Goal: Transaction & Acquisition: Purchase product/service

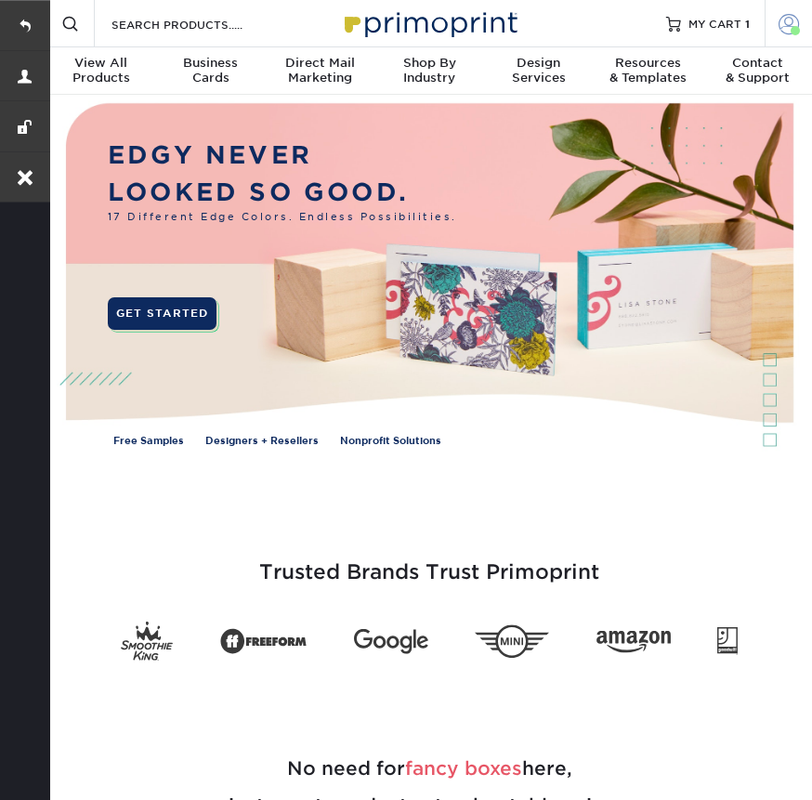
click at [786, 19] on span at bounding box center [788, 23] width 20 height 20
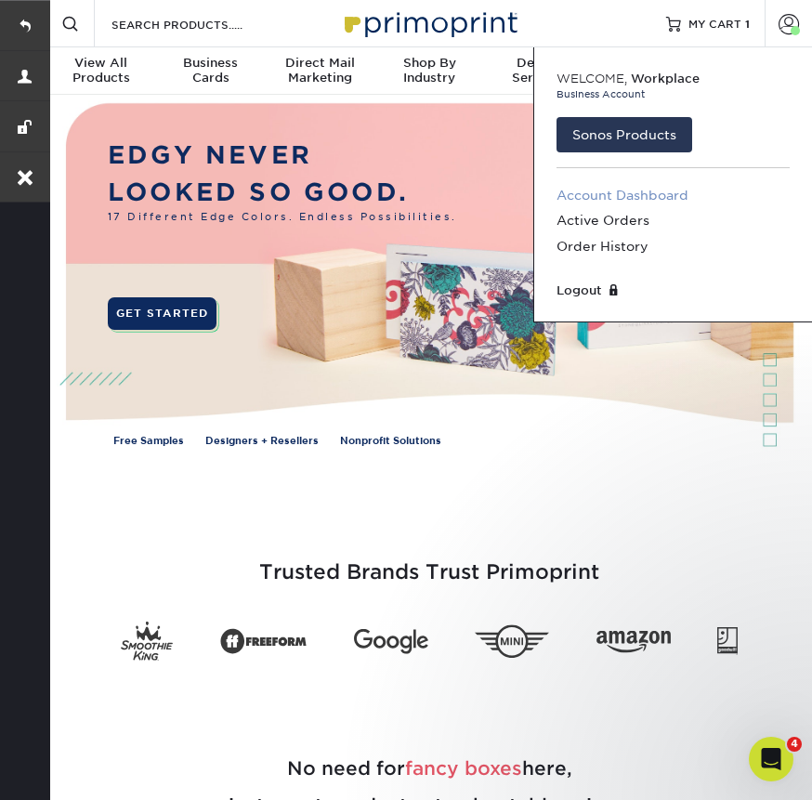
click at [619, 197] on link "Account Dashboard" at bounding box center [672, 195] width 233 height 25
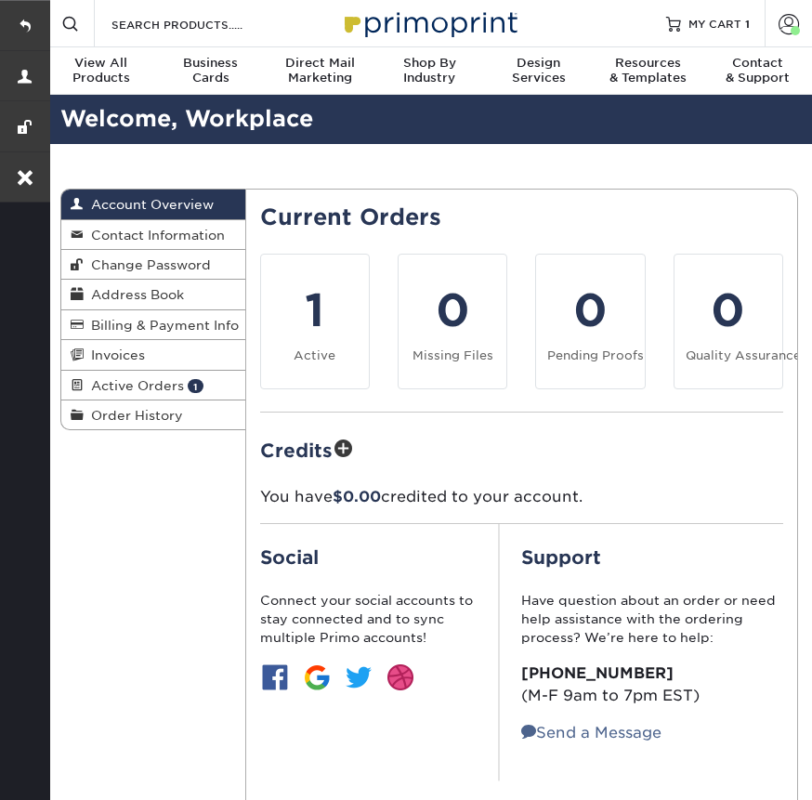
click at [607, 244] on div "Current Orders 1 Active 0 Missing Files Pending Proofs Quality Assurance" at bounding box center [522, 492] width 524 height 577
click at [134, 409] on span "Order History" at bounding box center [133, 415] width 99 height 15
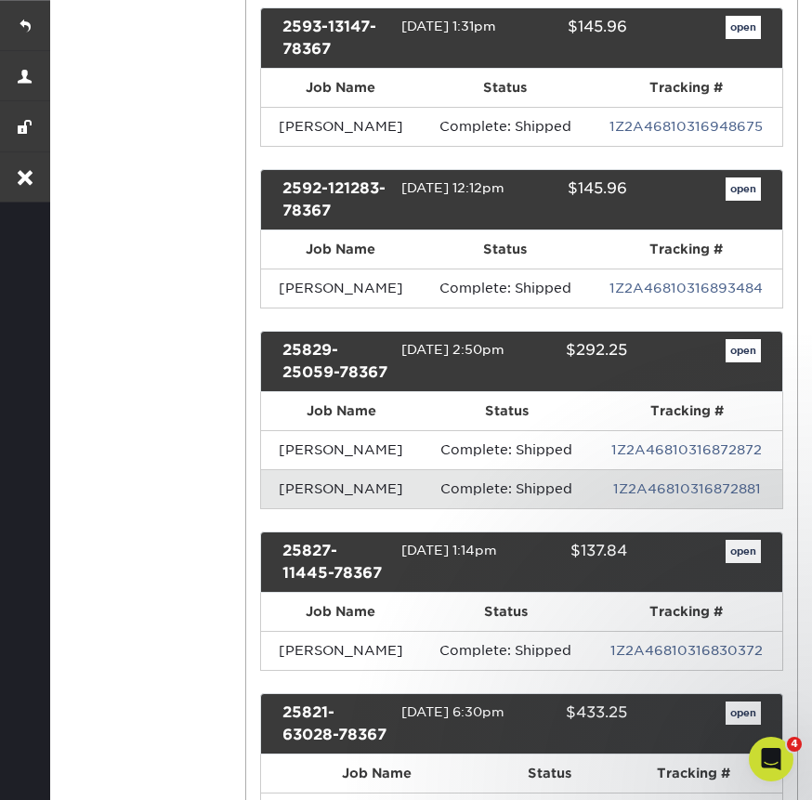
scroll to position [840, 0]
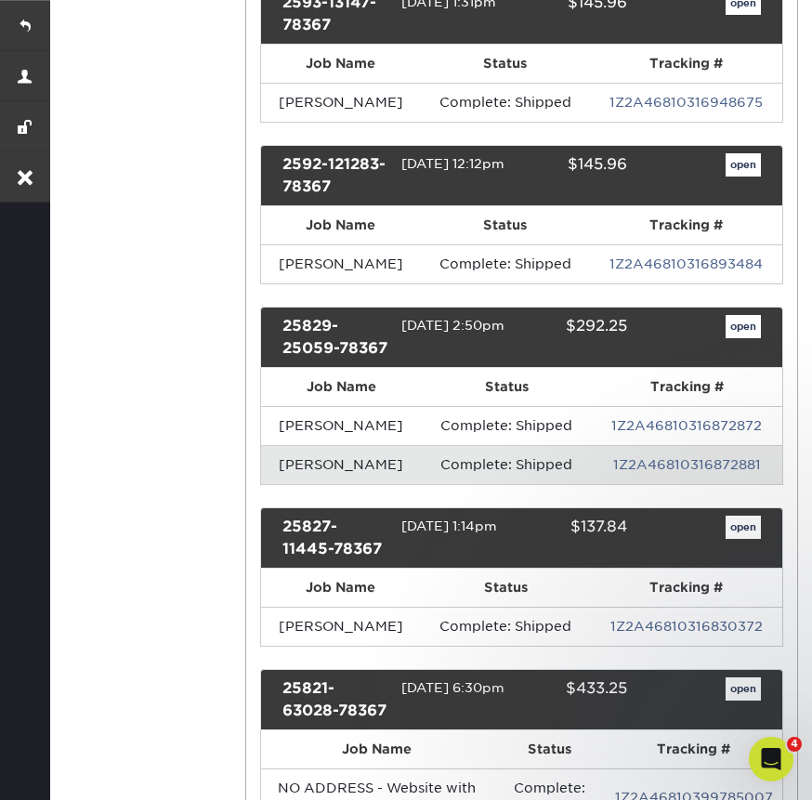
click at [734, 327] on link "open" at bounding box center [742, 327] width 35 height 24
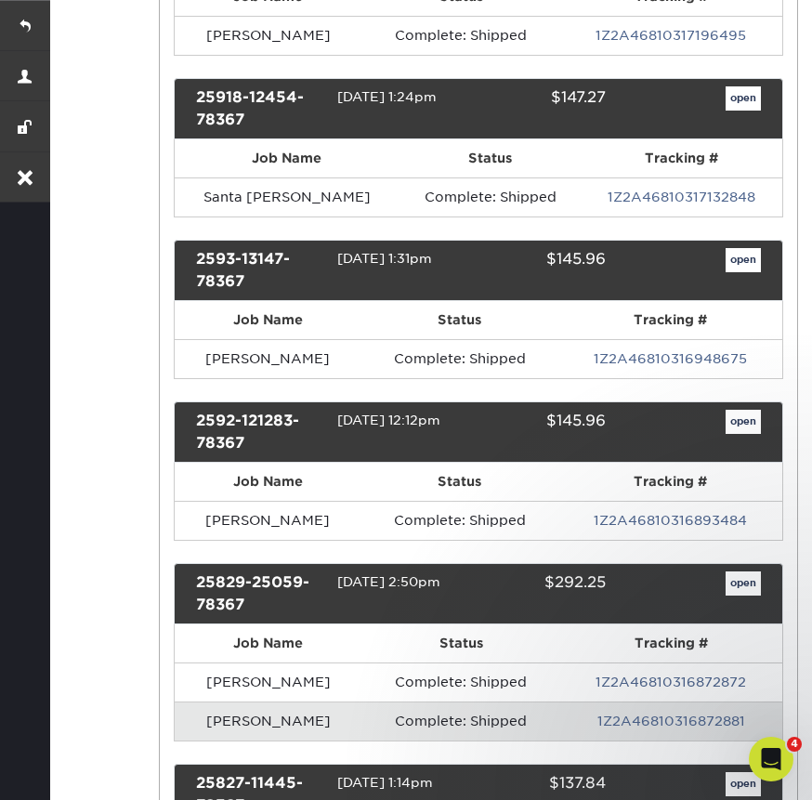
scroll to position [0, 0]
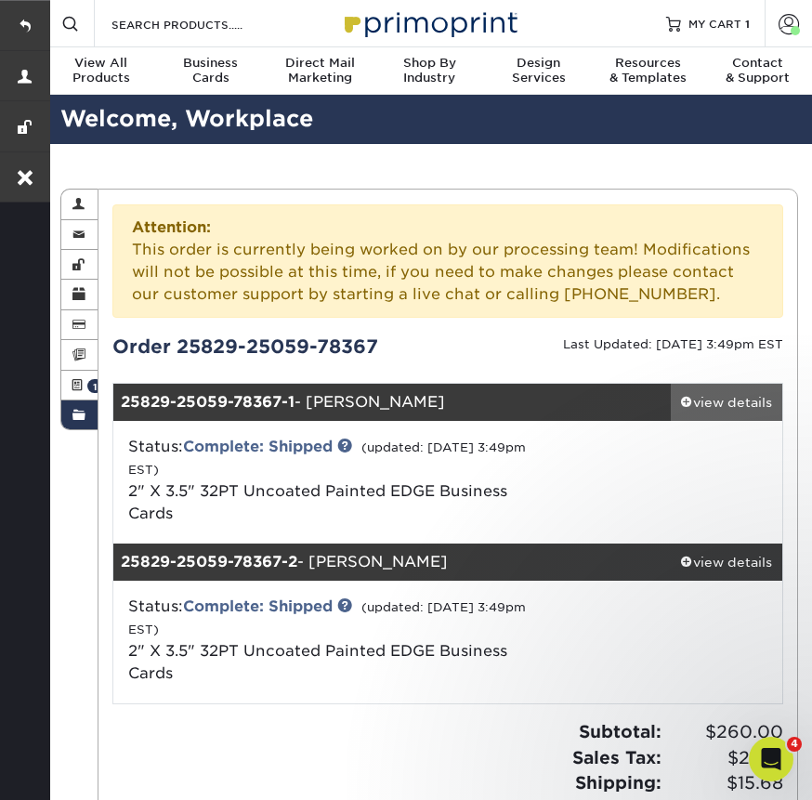
click at [734, 401] on div "view details" at bounding box center [726, 402] width 111 height 19
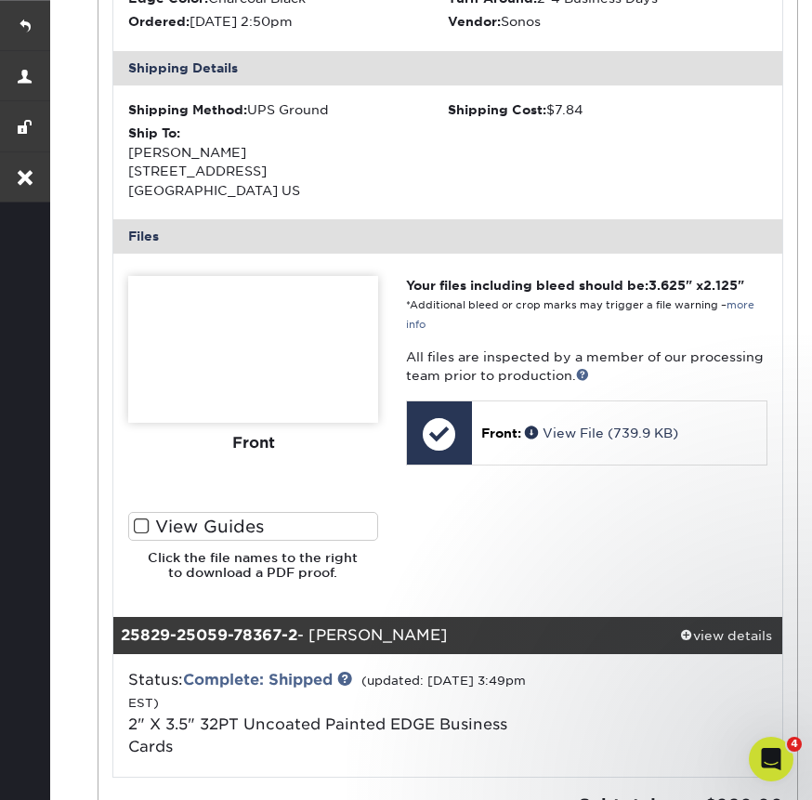
scroll to position [747, 0]
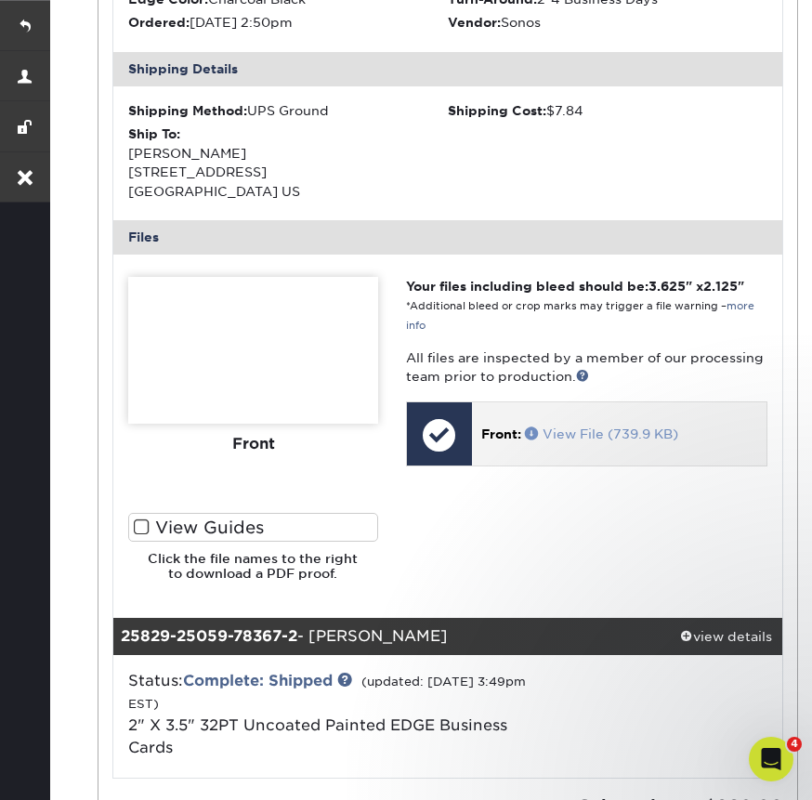
click at [529, 426] on span at bounding box center [534, 432] width 18 height 13
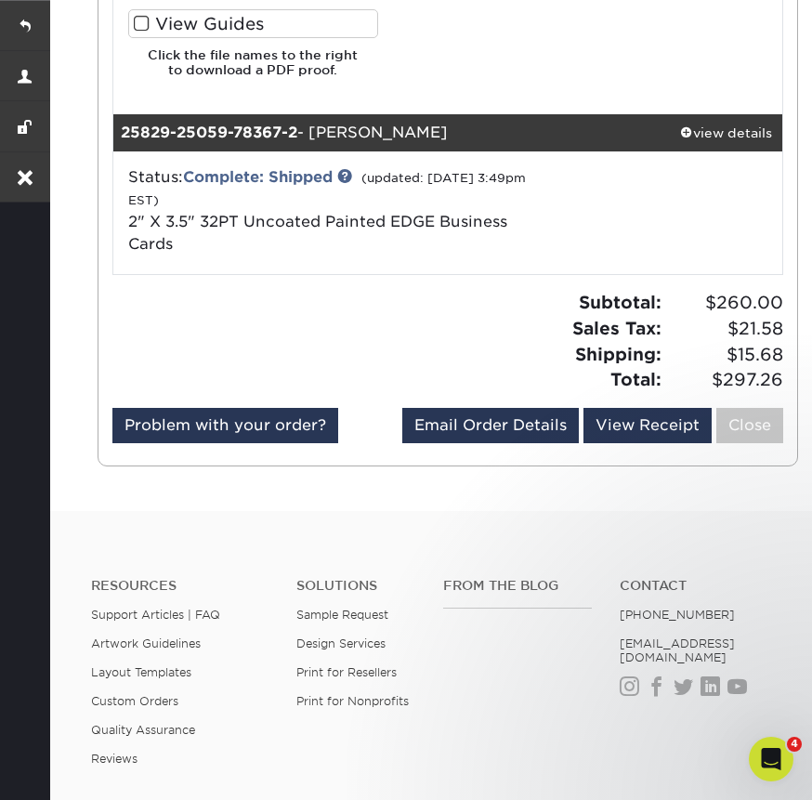
scroll to position [1230, 0]
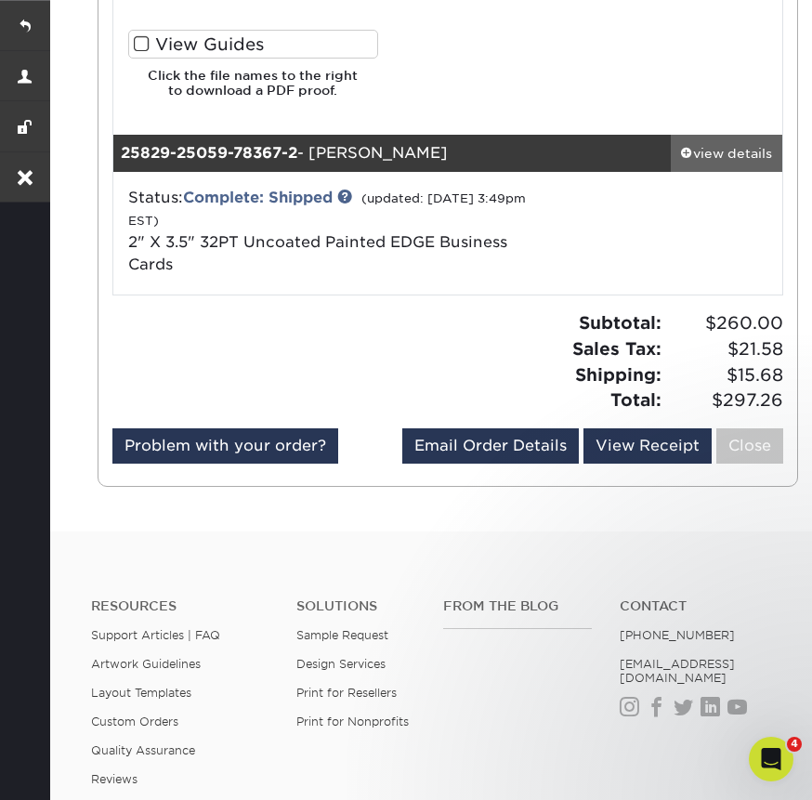
click at [725, 149] on div "view details" at bounding box center [726, 153] width 111 height 19
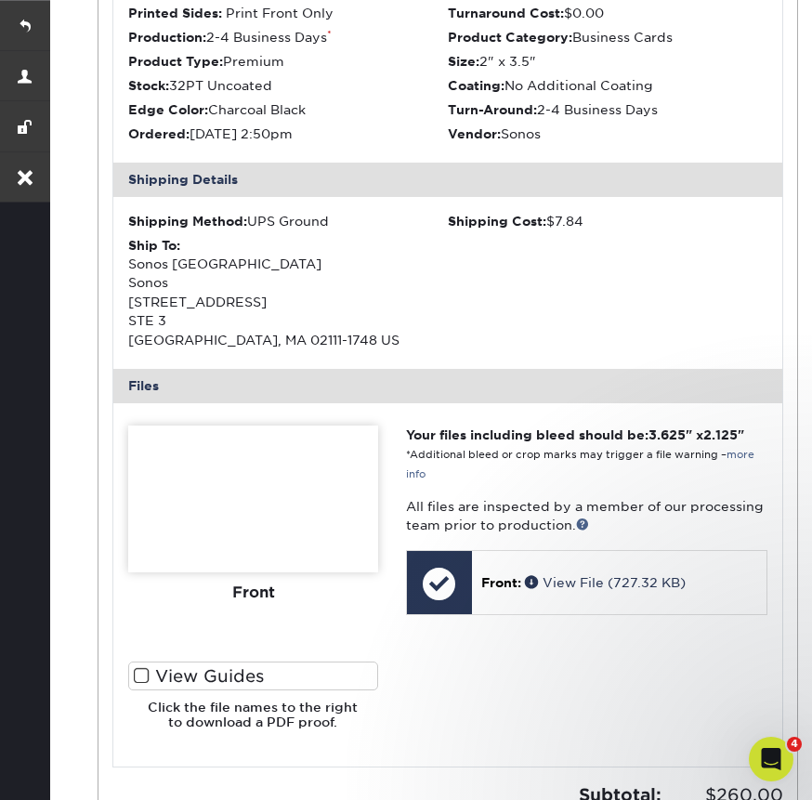
scroll to position [1857, 0]
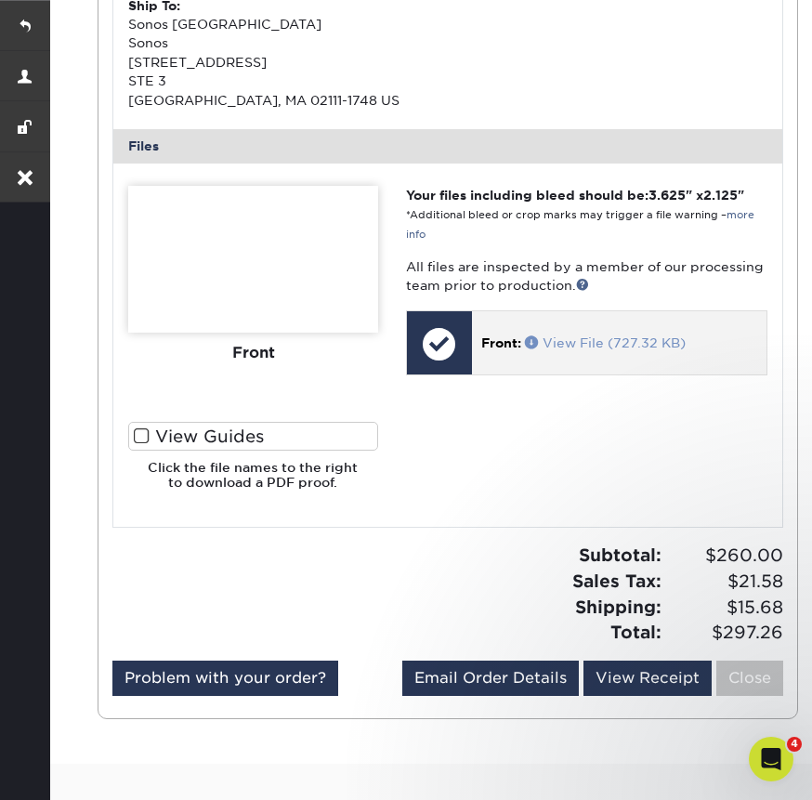
click at [528, 335] on span at bounding box center [534, 341] width 18 height 13
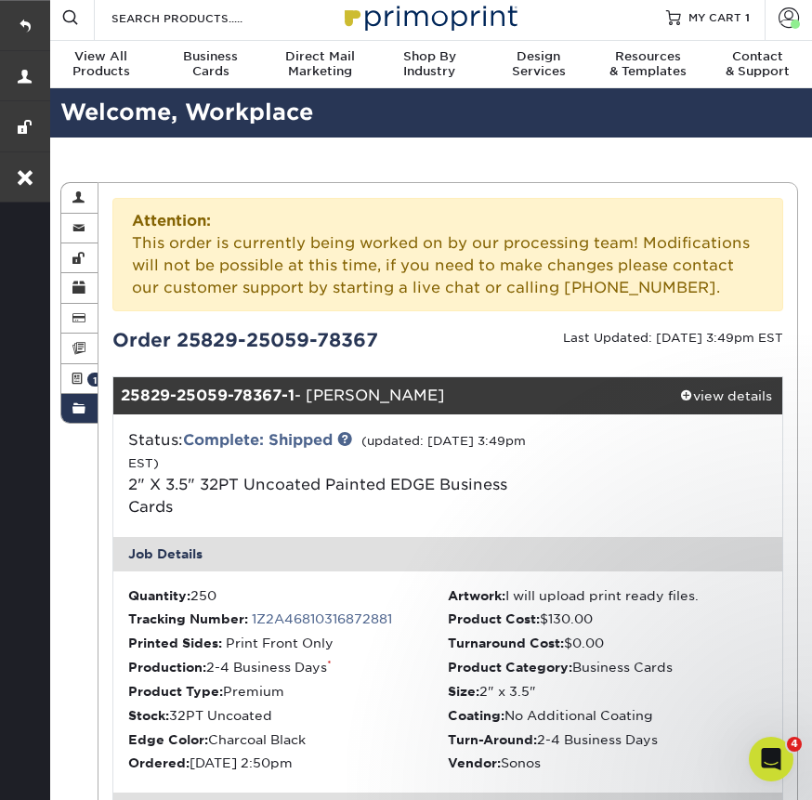
scroll to position [8, 0]
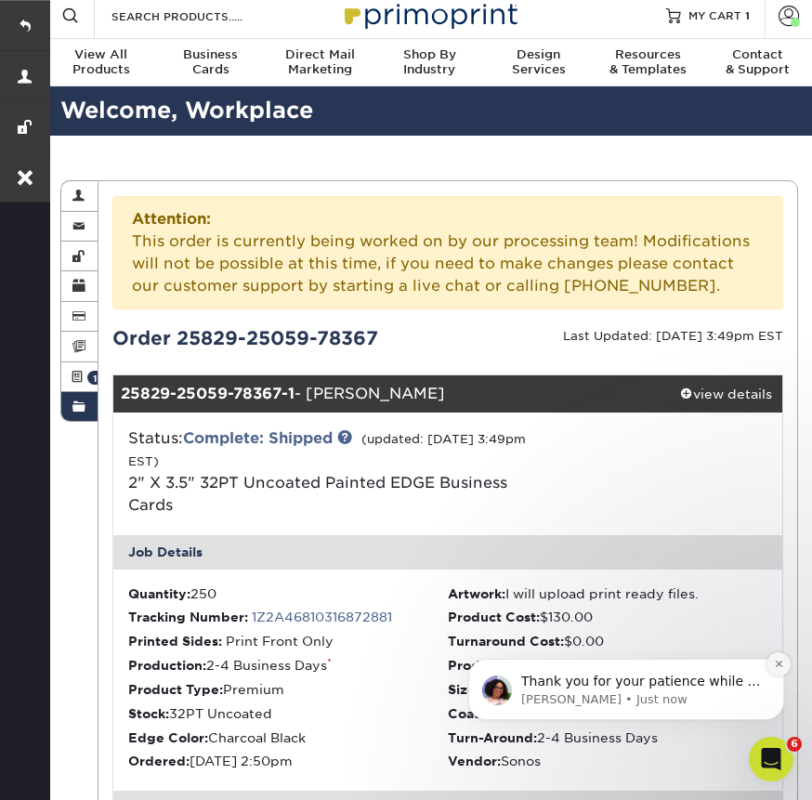
click at [784, 663] on button "Dismiss notification" at bounding box center [778, 664] width 24 height 24
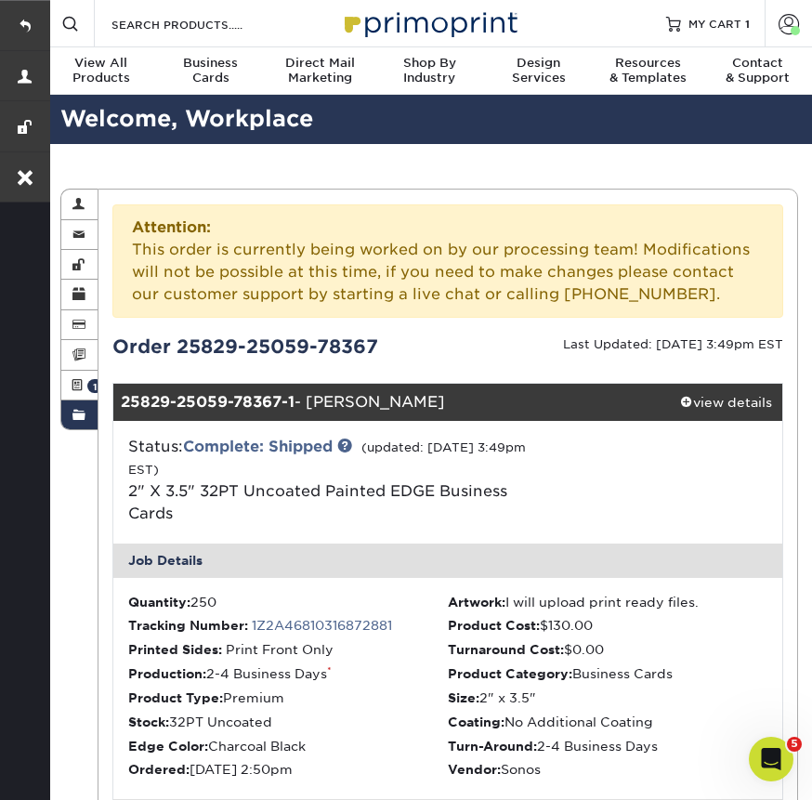
scroll to position [0, 0]
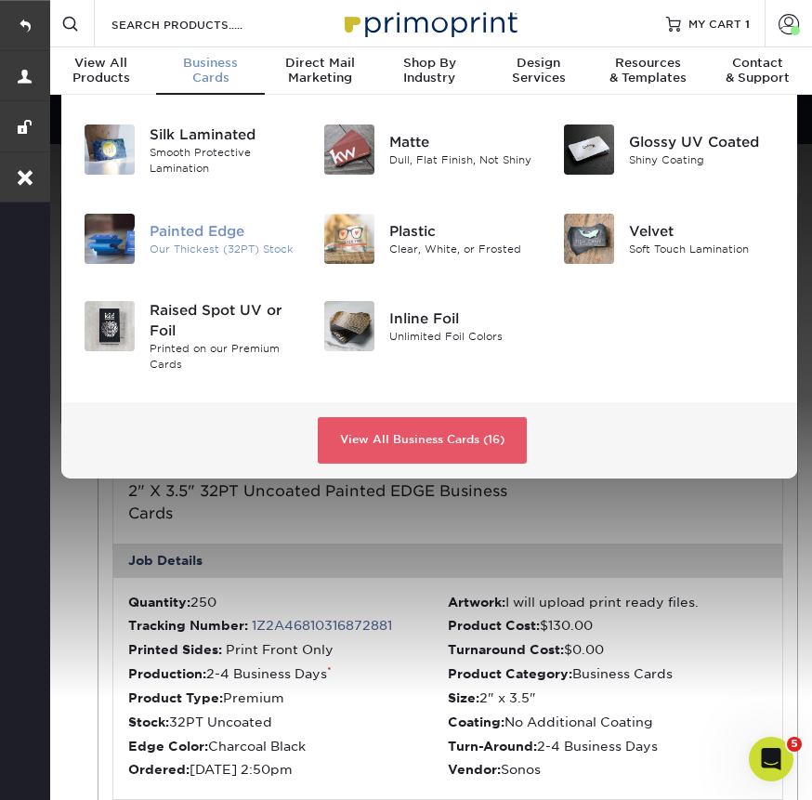
click at [172, 234] on div "Painted Edge" at bounding box center [223, 230] width 146 height 20
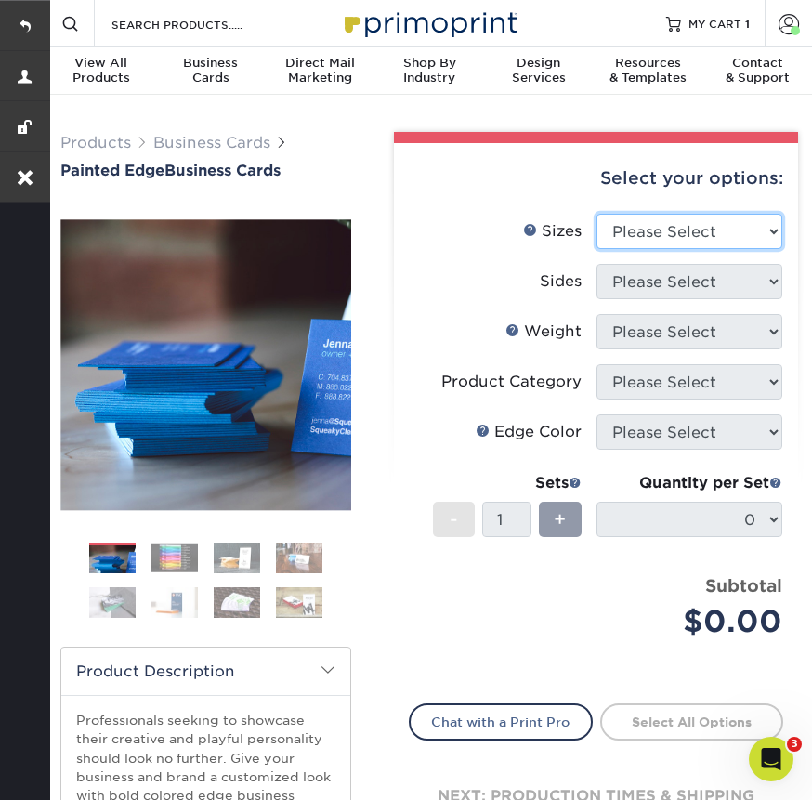
select select "2.00x3.50"
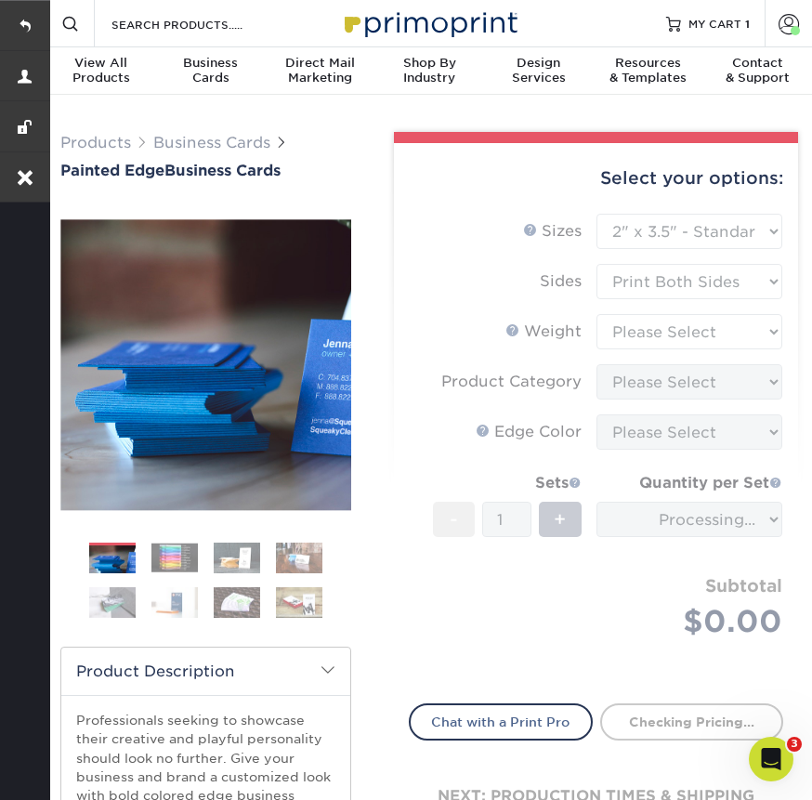
click at [657, 319] on form "Sizes Help Sizes Please Select 2" x 3.5" - Standard 2.125" x 3.375" - European …" at bounding box center [596, 447] width 374 height 467
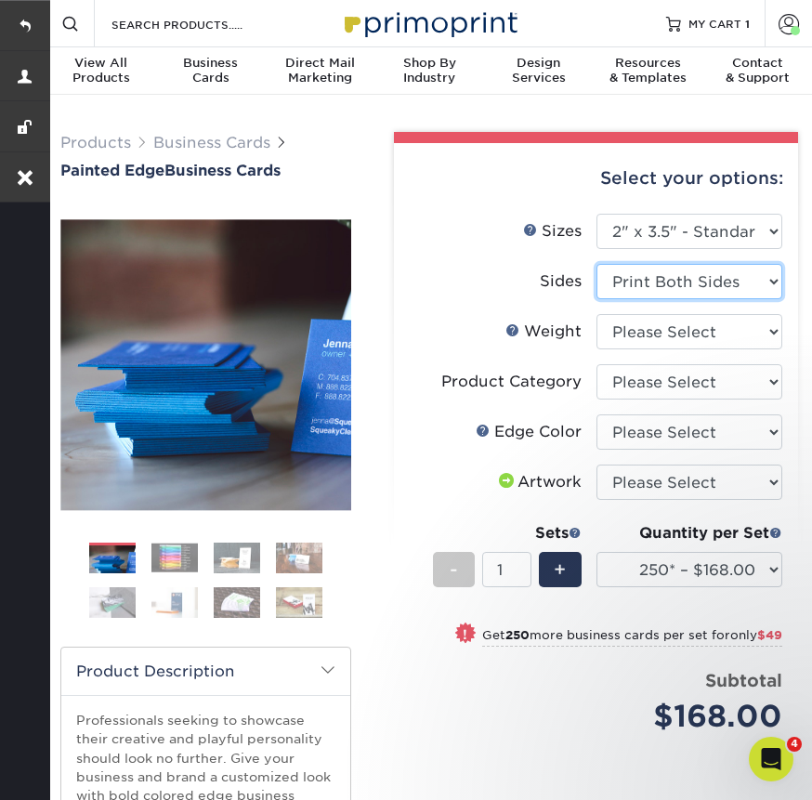
select select "32d3c223-f82c-492b-b915-ba065a00862f"
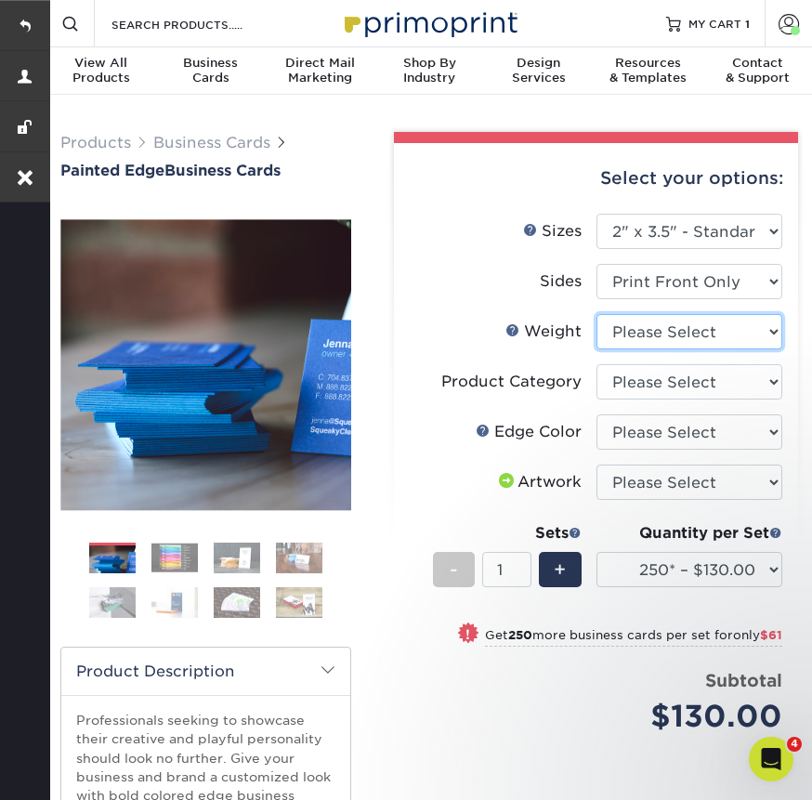
select select "32PTUC"
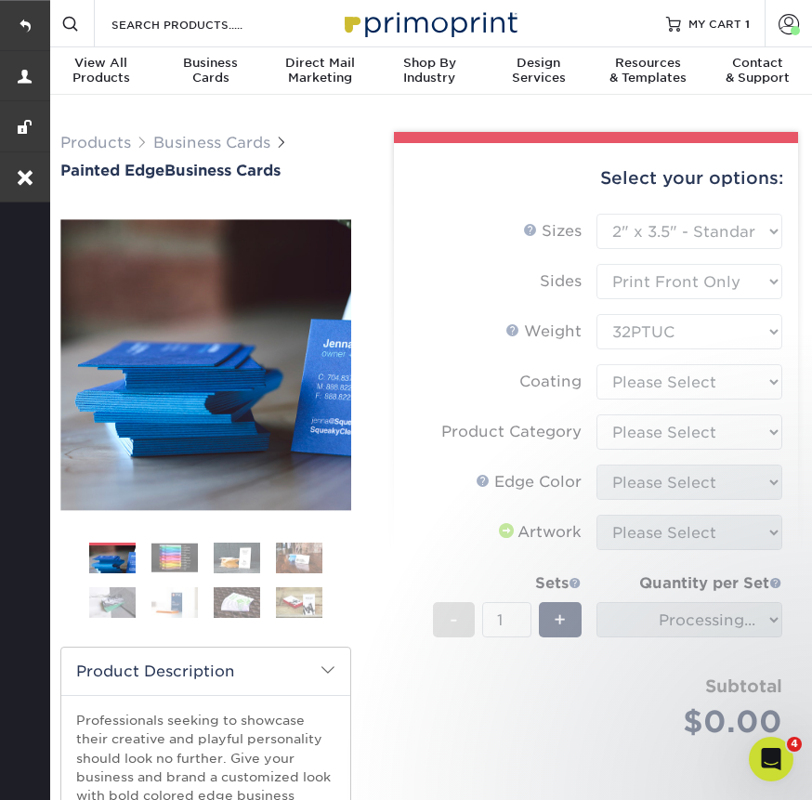
click at [640, 363] on form "Sizes Help Sizes Please Select 2" x 3.5" - Standard 2.125" x 3.375" - European …" at bounding box center [596, 497] width 374 height 567
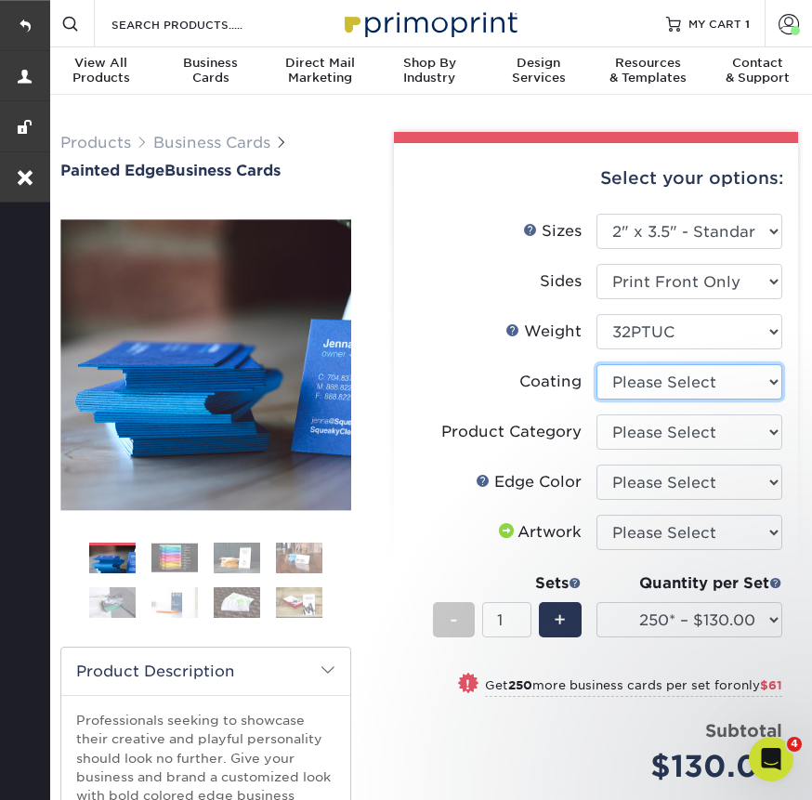
select select "3e7618de-abca-4bda-9f97-8b9129e913d8"
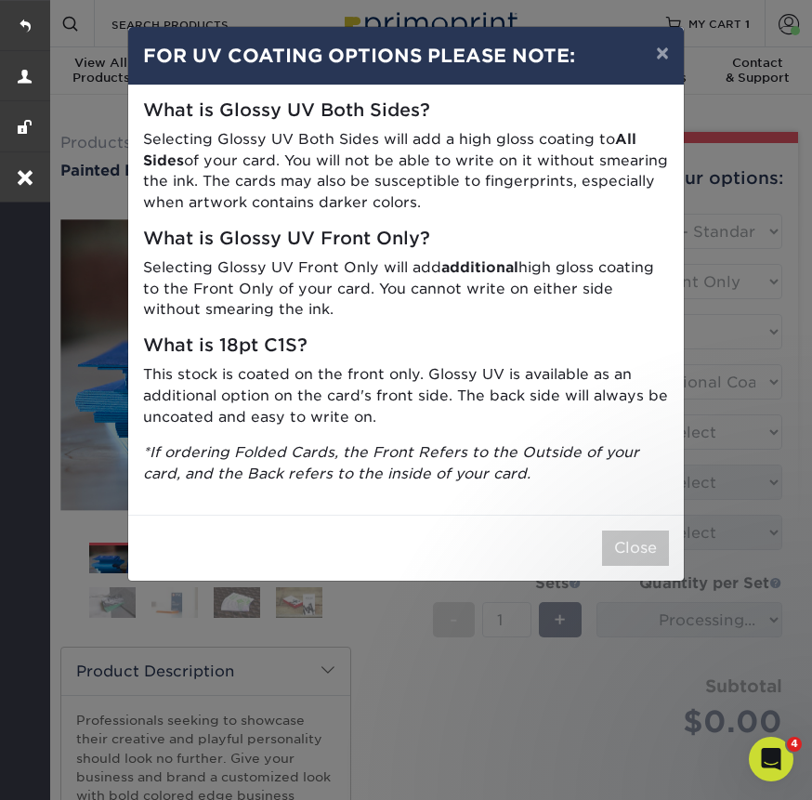
click at [642, 442] on p "*If ordering Folded Cards, the Front Refers to the Outside of your card, and th…" at bounding box center [406, 463] width 526 height 43
click at [635, 530] on button "Close" at bounding box center [635, 547] width 67 height 35
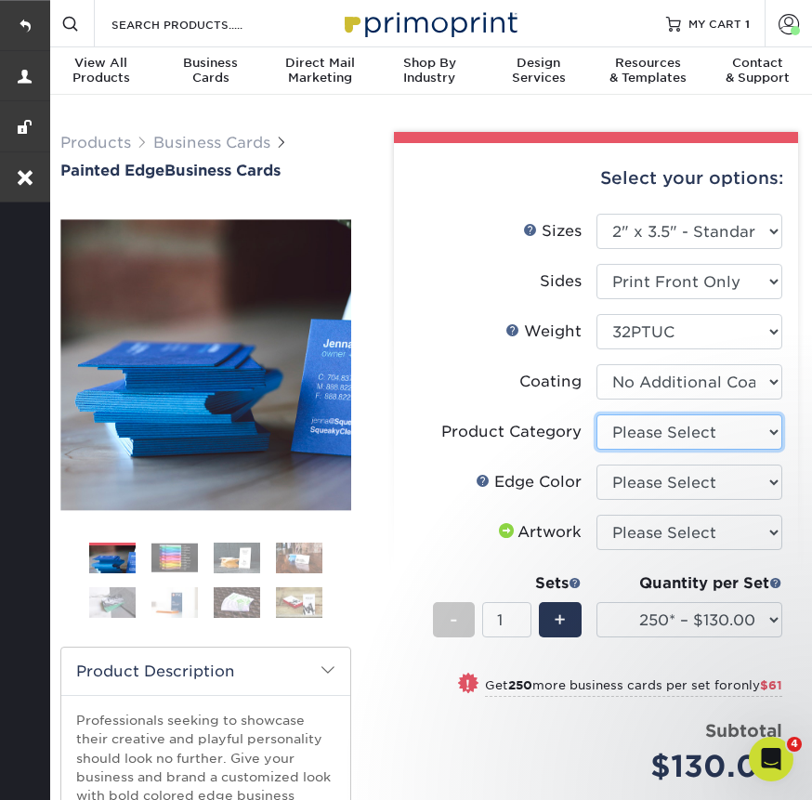
select select "3b5148f1-0588-4f88-a218-97bcfdce65c1"
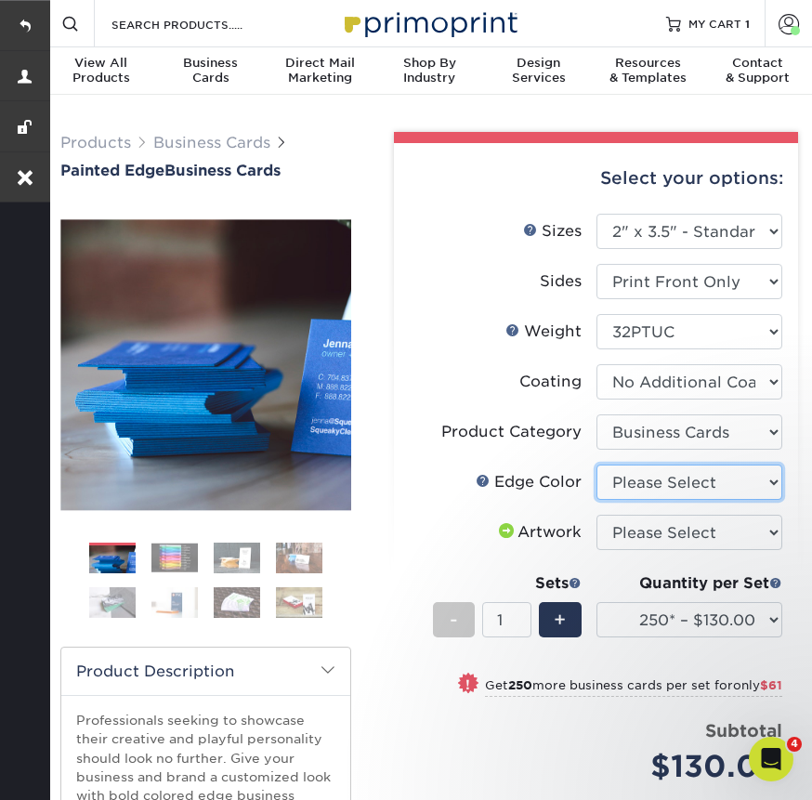
select select "34794e23-ba15-445e-813c-341542a5462f"
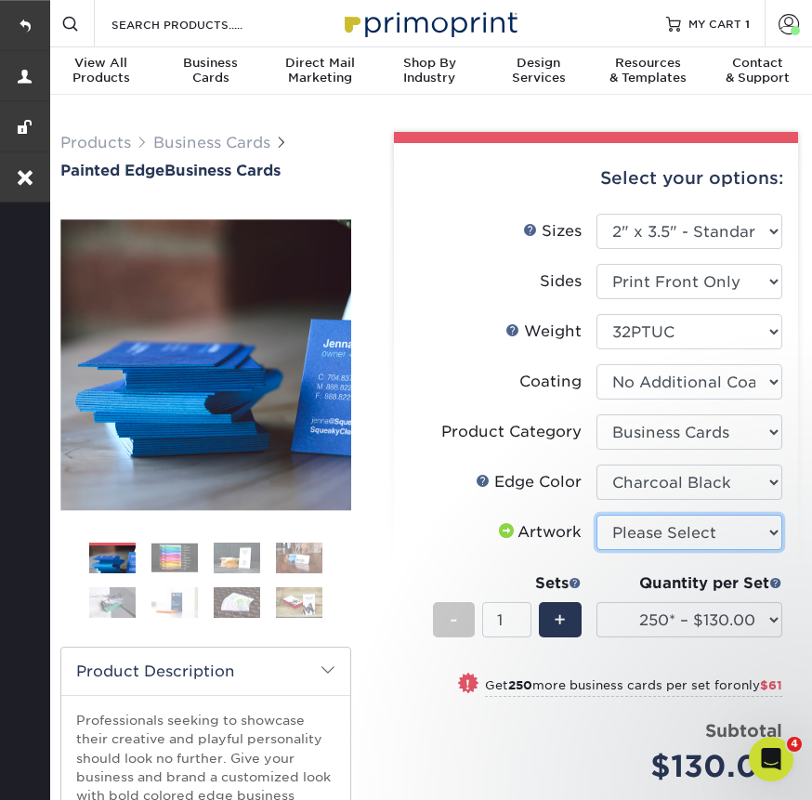
select select "upload"
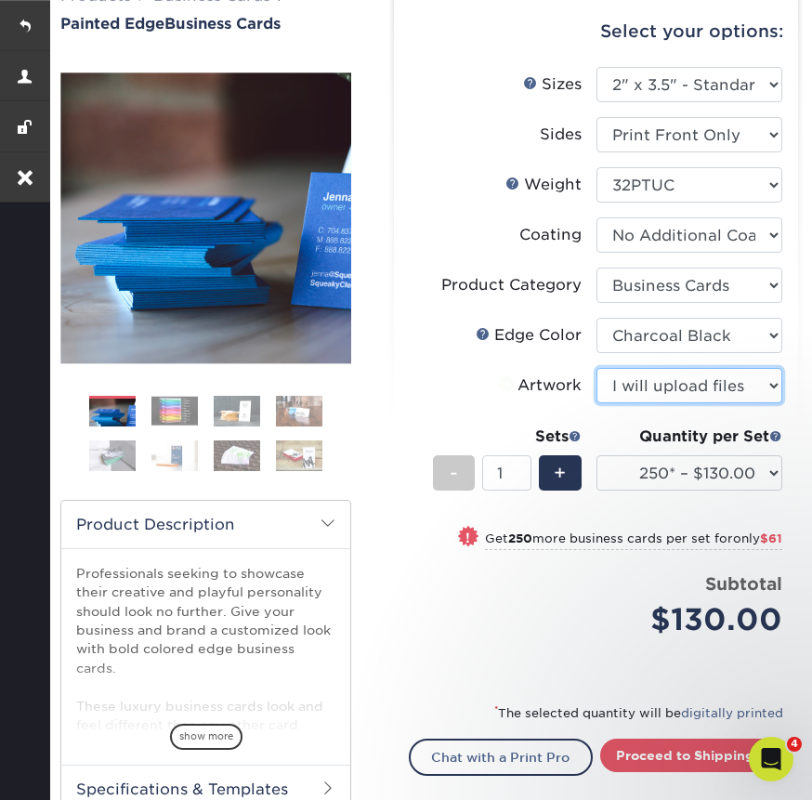
scroll to position [278, 0]
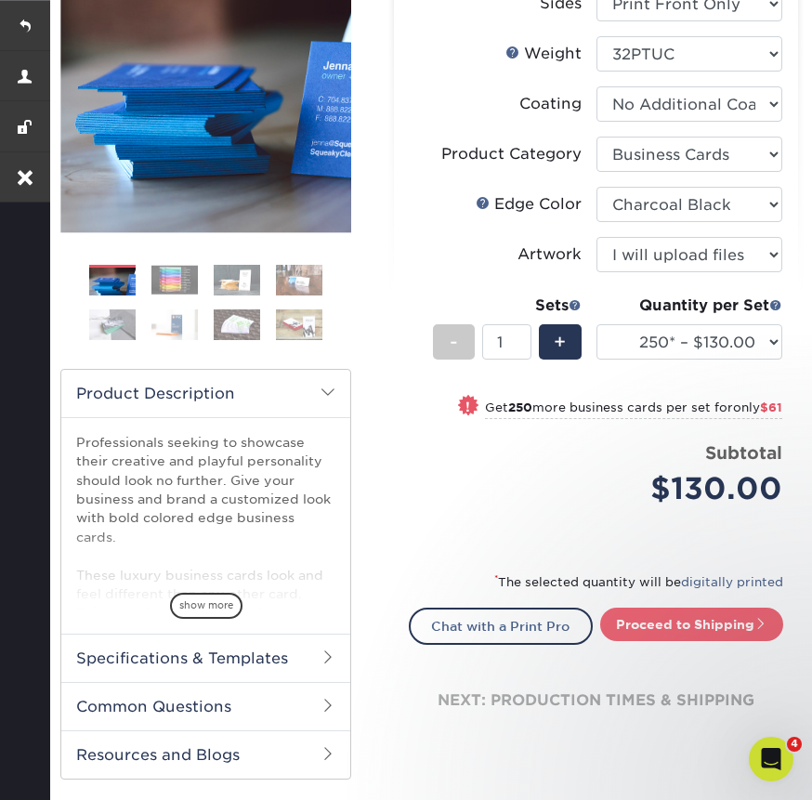
click at [657, 618] on link "Proceed to Shipping" at bounding box center [691, 623] width 183 height 33
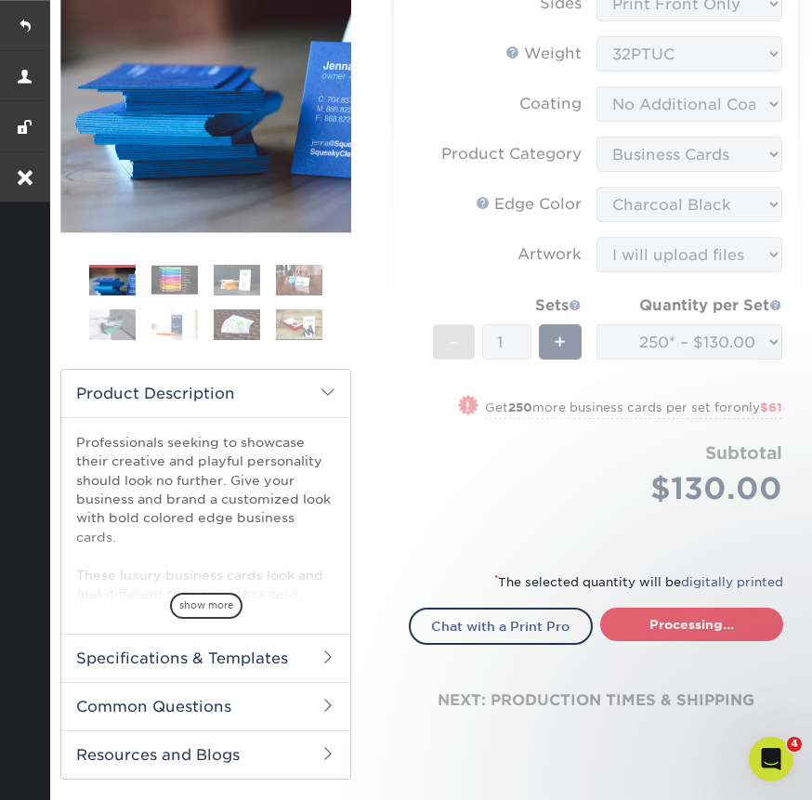
type input "Set 1"
select select "ed4717bc-0ce6-4244-a868-d2c62478a03d"
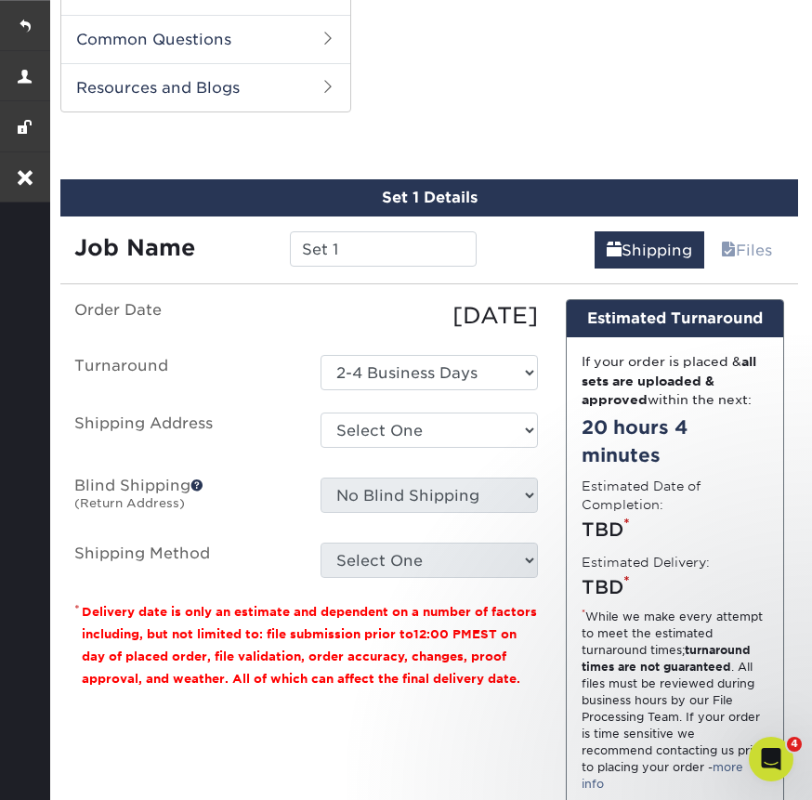
scroll to position [965, 0]
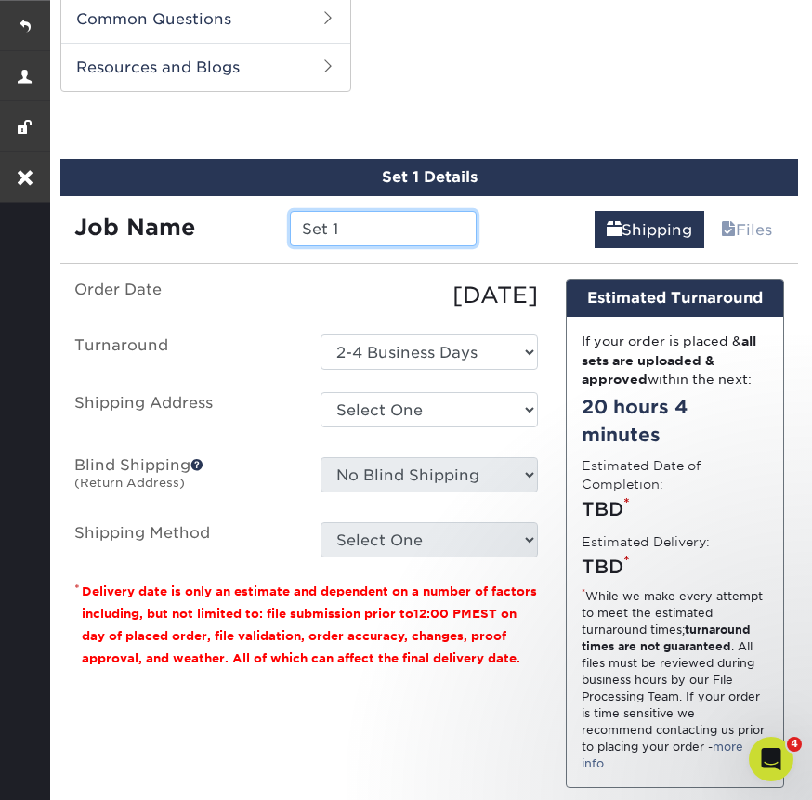
click at [362, 232] on input "Set 1" at bounding box center [384, 228] width 188 height 35
drag, startPoint x: 355, startPoint y: 227, endPoint x: 269, endPoint y: 226, distance: 85.5
click at [269, 226] on div "Job Name Set 1" at bounding box center [275, 228] width 430 height 35
drag, startPoint x: 357, startPoint y: 230, endPoint x: 261, endPoint y: 228, distance: 95.7
click at [261, 228] on div "Job Name Set 1" at bounding box center [275, 228] width 430 height 35
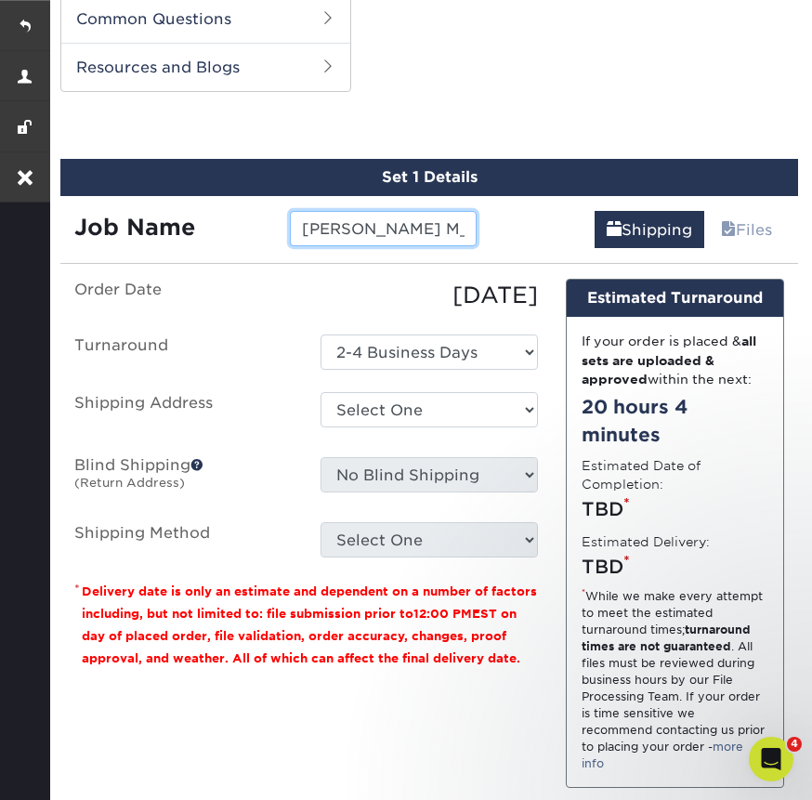
paste input "25829-25059-78367"
type input "Govind Jeyaram M_Reorder 25829-25059-78367-1"
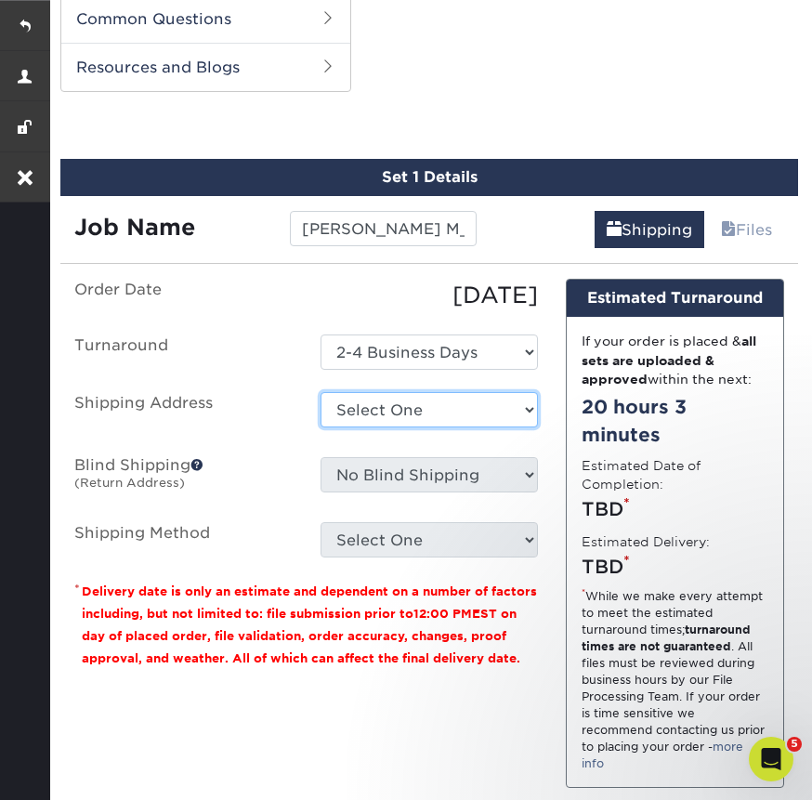
select select "newaddress"
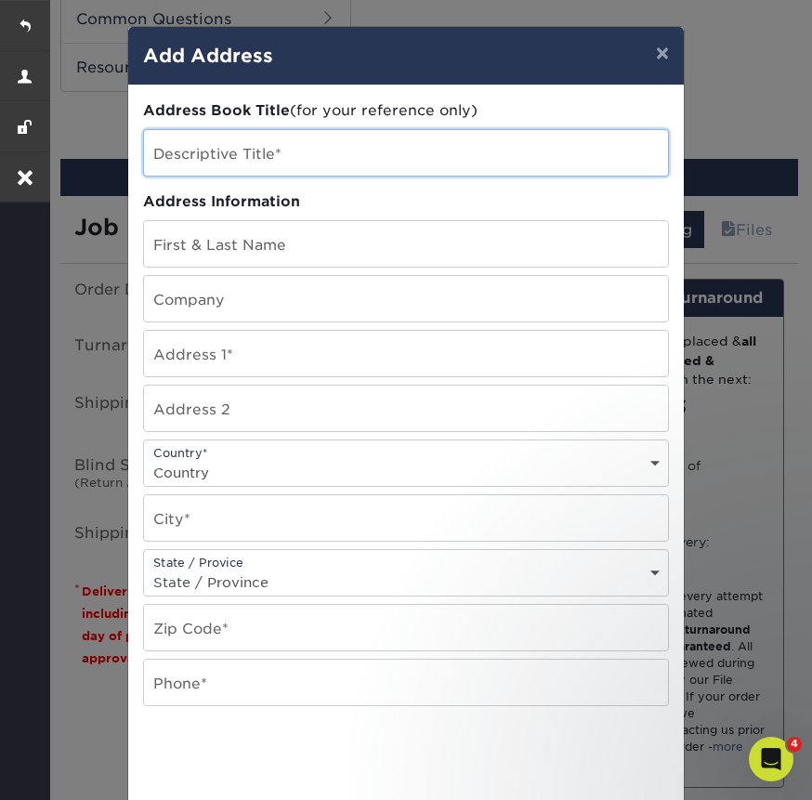
click at [260, 150] on input "text" at bounding box center [406, 153] width 524 height 46
paste input "Govind Jeyaram"
type input "Govind Jeyaram"
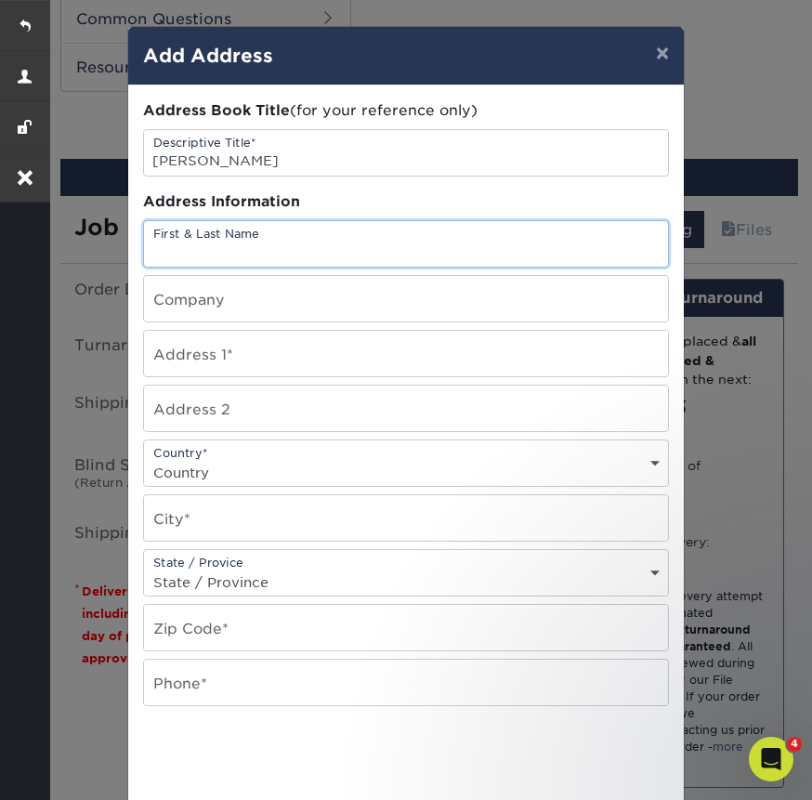
paste input "Govind Jeyaram"
type input "Govind Jeyaram"
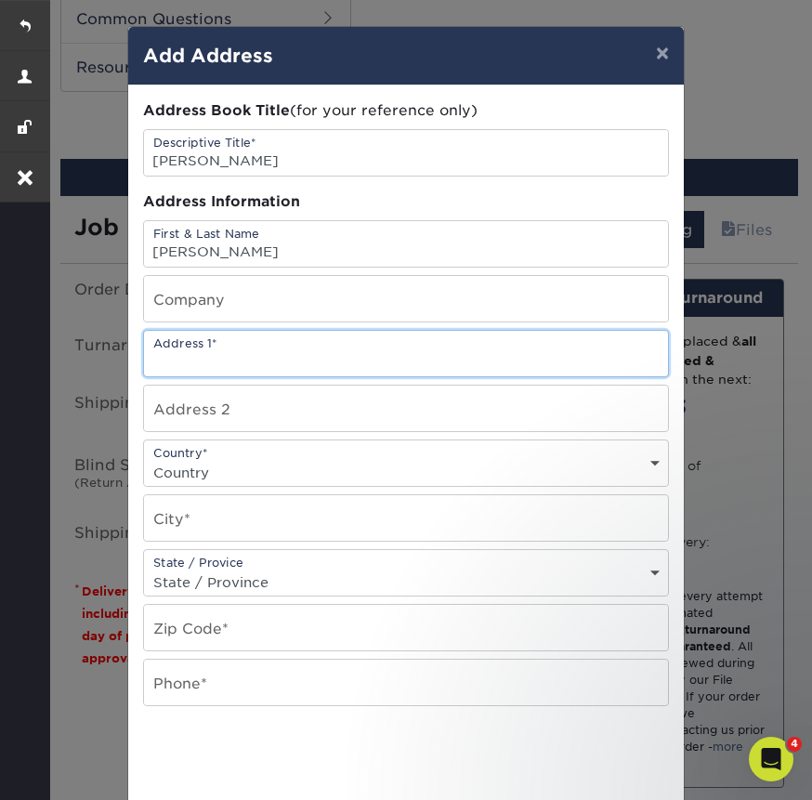
paste input "17408 NE 142nd St"
type input "17408 NE 142nd St"
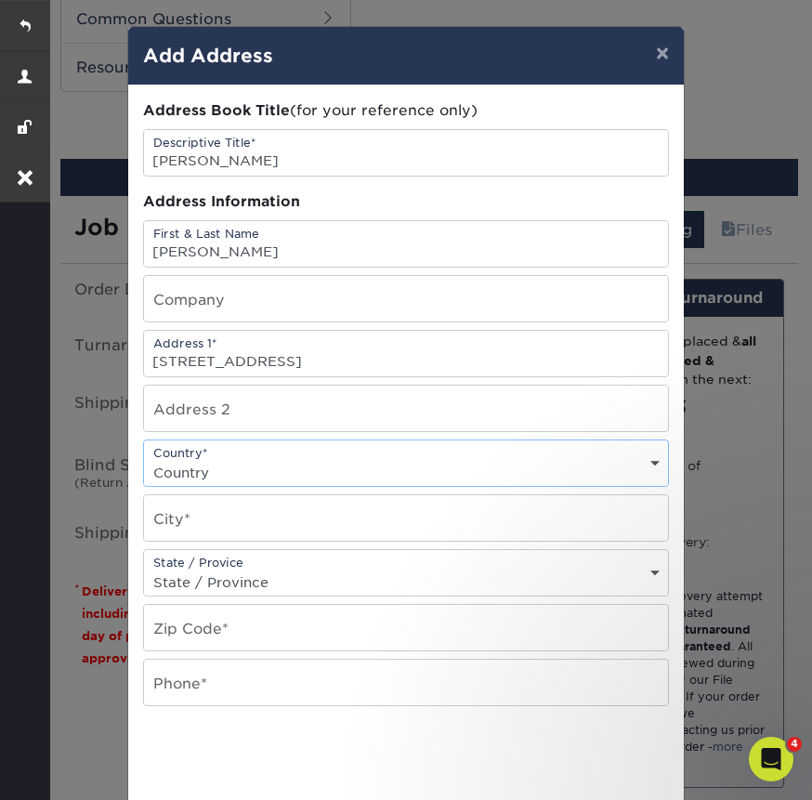
select select "US"
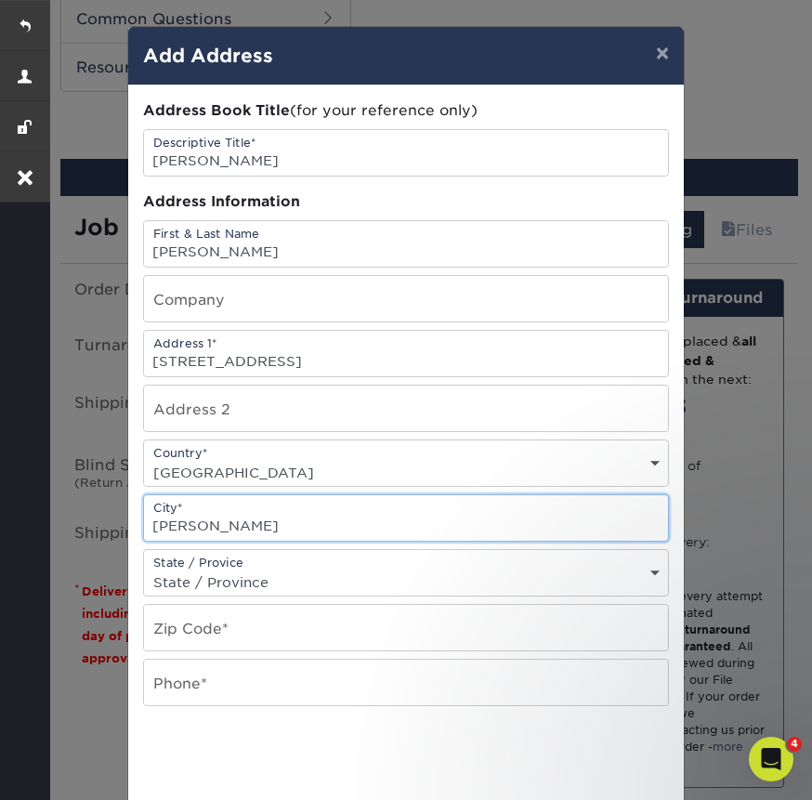
type input "Redmond"
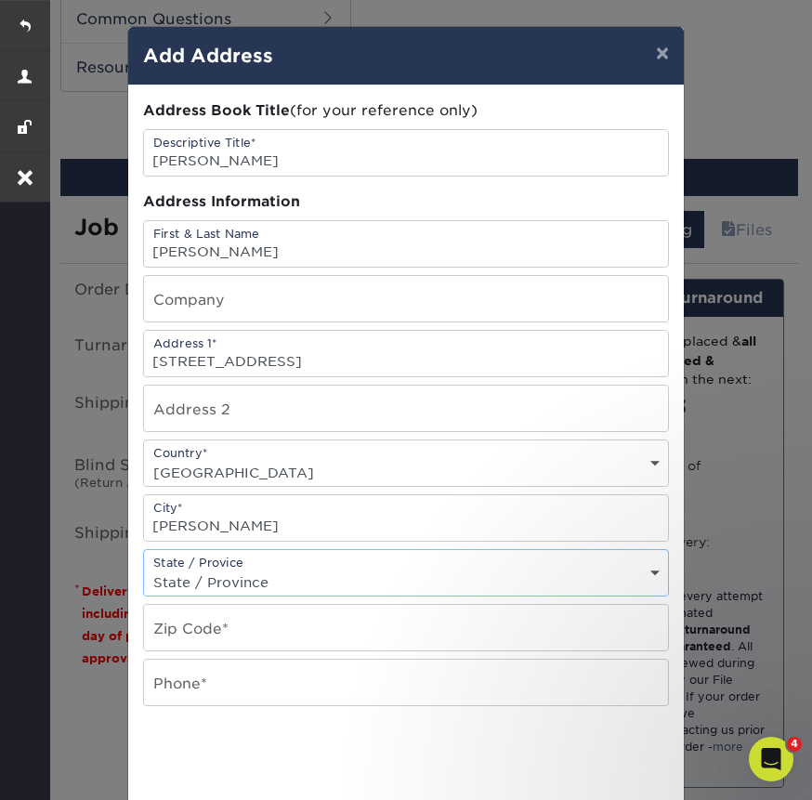
select select "WA"
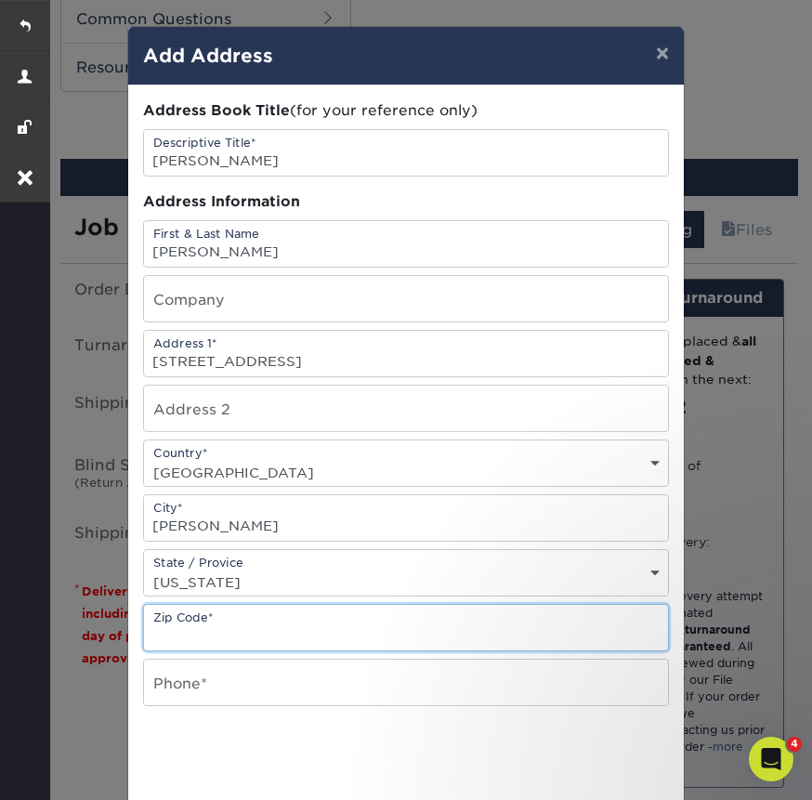
paste input "98052"
type input "98052"
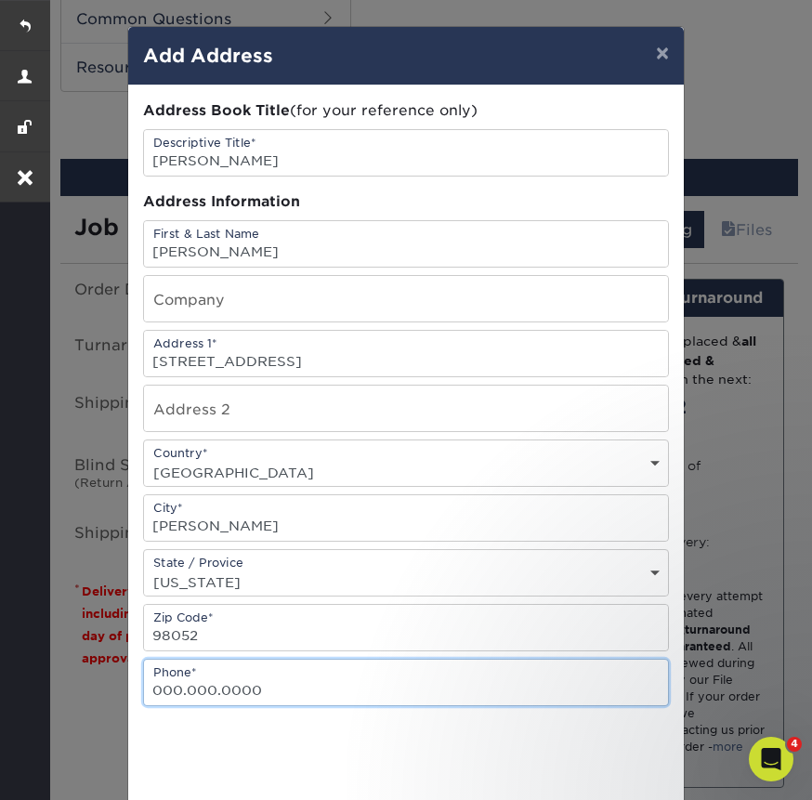
type input "000.000.0000"
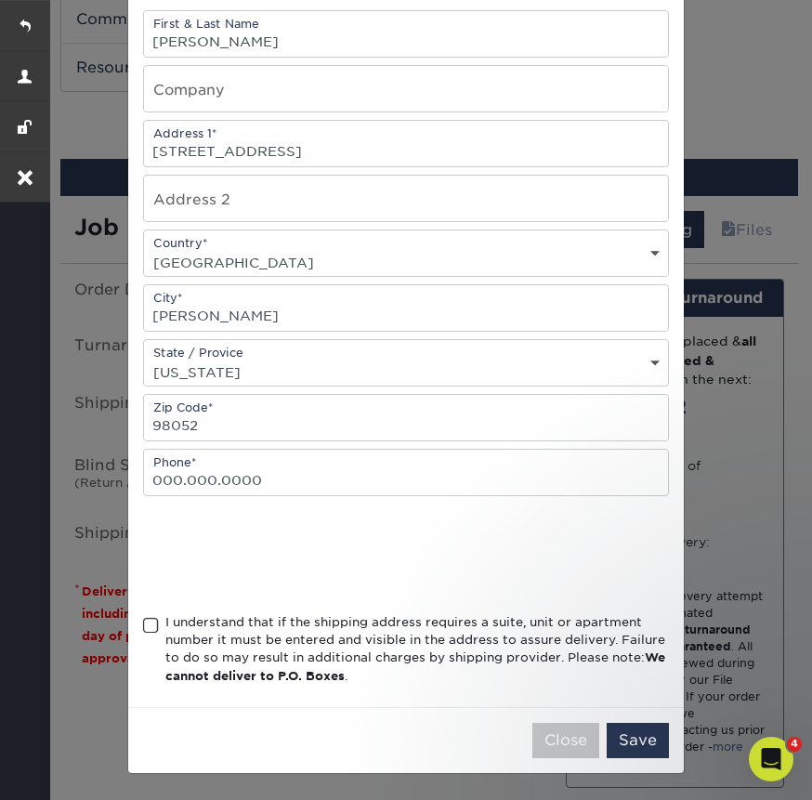
scroll to position [215, 0]
click at [148, 621] on span at bounding box center [151, 626] width 16 height 18
click at [0, 0] on input "I understand that if the shipping address requires a suite, unit or apartment n…" at bounding box center [0, 0] width 0 height 0
click at [651, 731] on button "Save" at bounding box center [637, 740] width 62 height 35
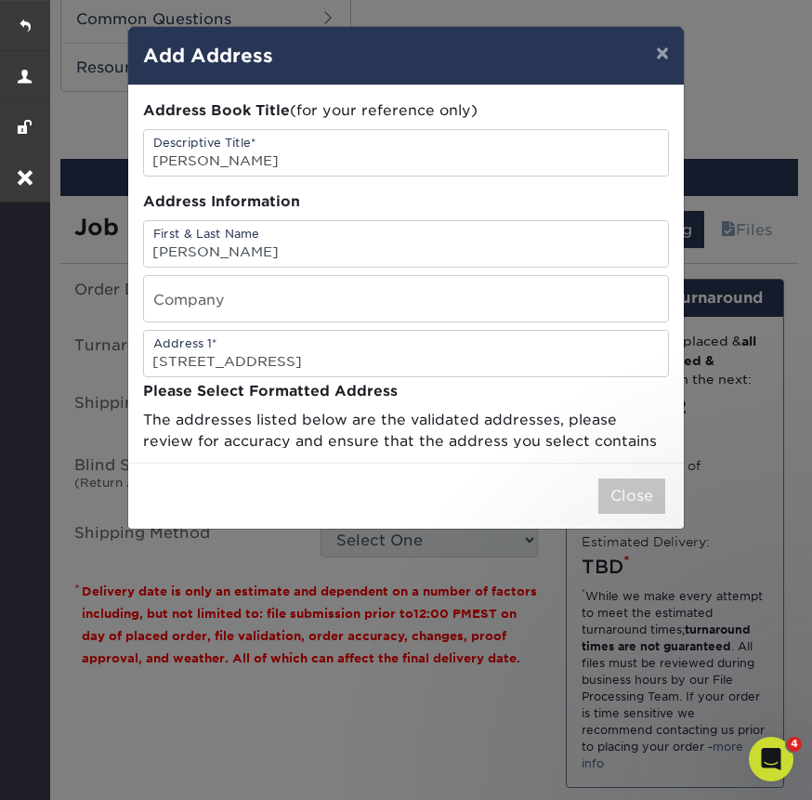
scroll to position [0, 0]
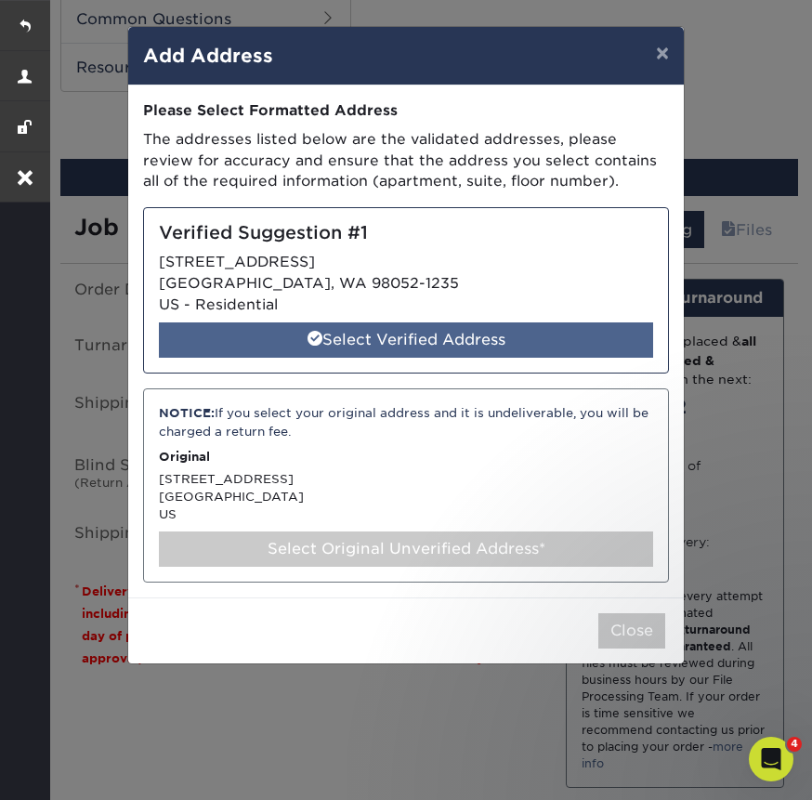
click at [476, 332] on div "Select Verified Address" at bounding box center [406, 339] width 494 height 35
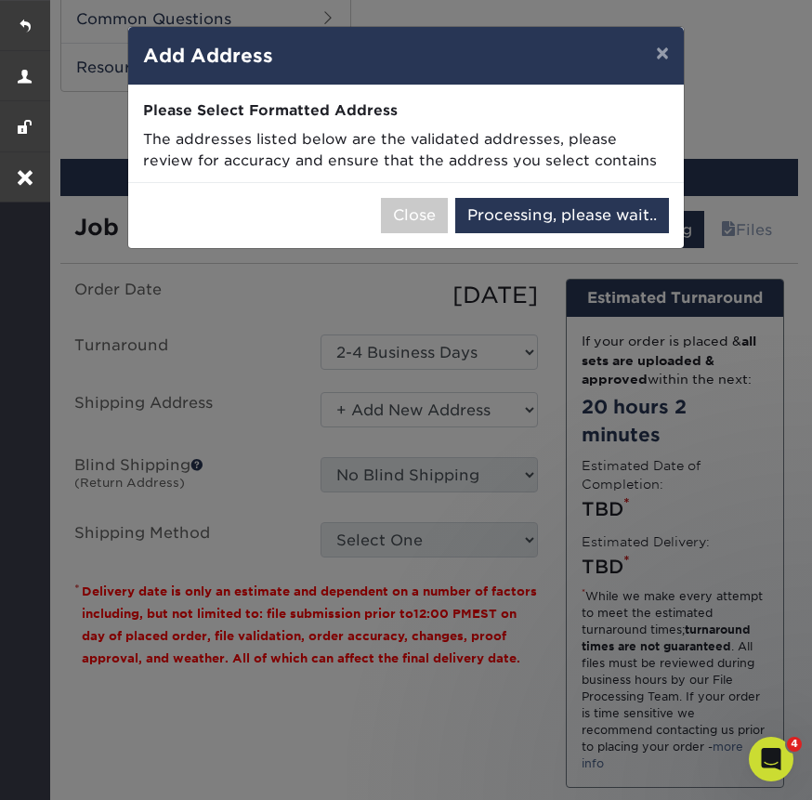
select select "286870"
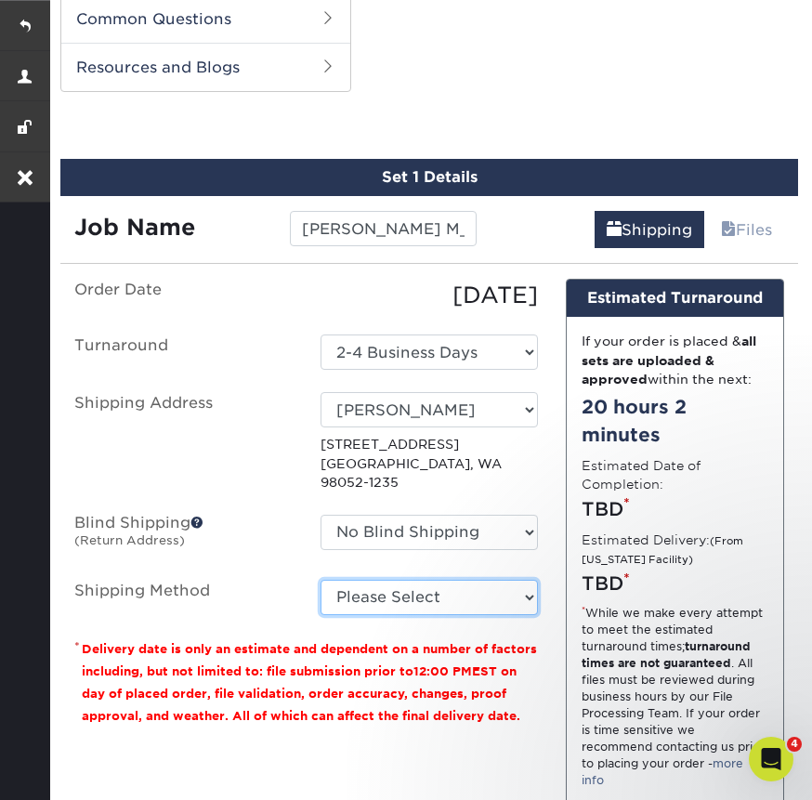
select select "03"
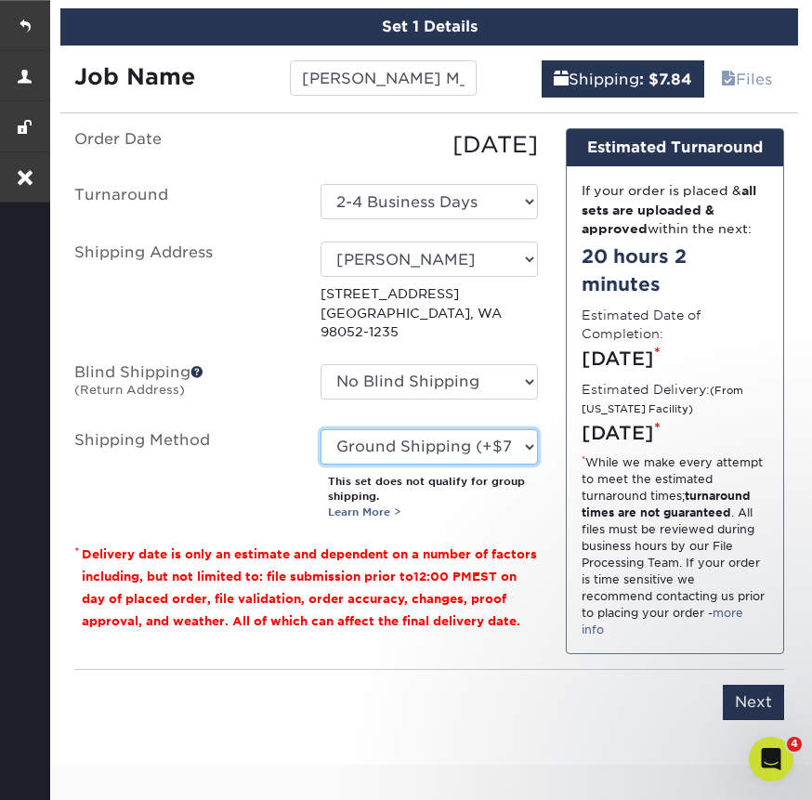
scroll to position [1116, 0]
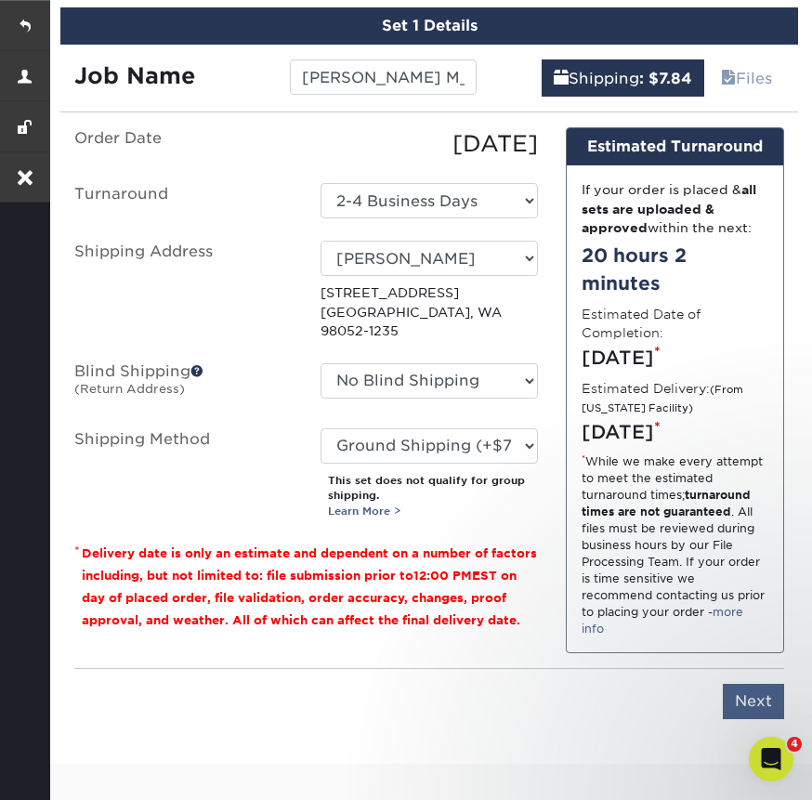
click at [754, 719] on input "Next" at bounding box center [753, 701] width 61 height 35
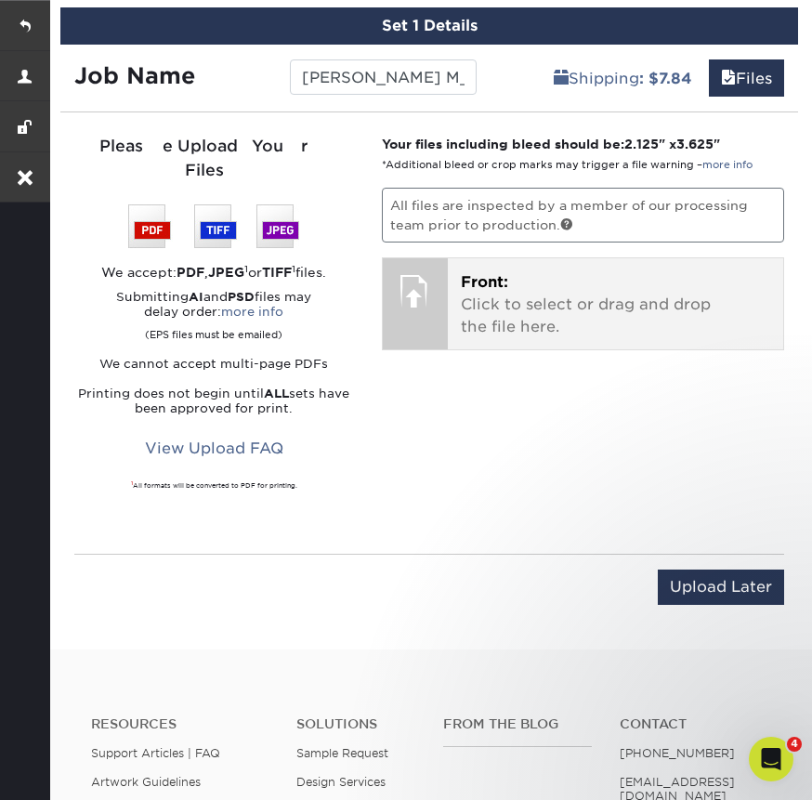
click at [558, 315] on p "Front: Click to select or drag and drop the file here." at bounding box center [615, 304] width 309 height 67
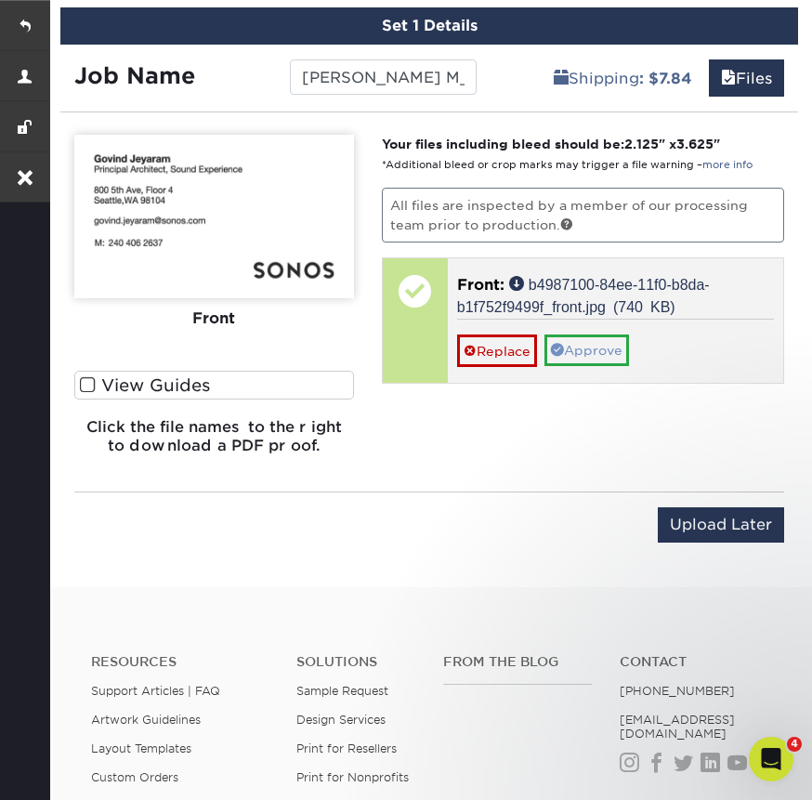
click at [603, 343] on link "Approve" at bounding box center [586, 350] width 85 height 32
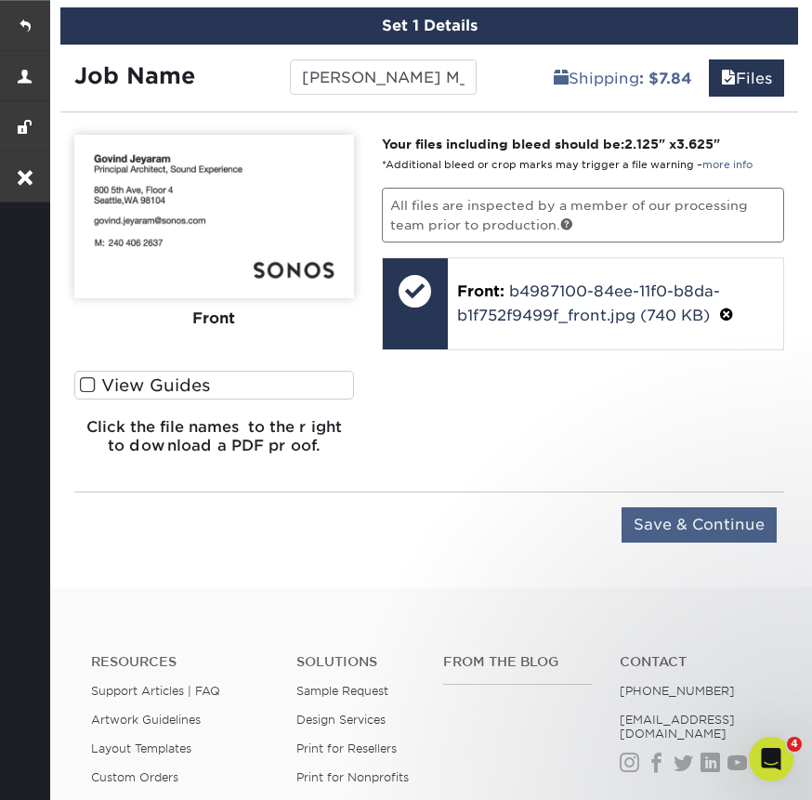
click at [682, 533] on input "Save & Continue" at bounding box center [698, 524] width 155 height 35
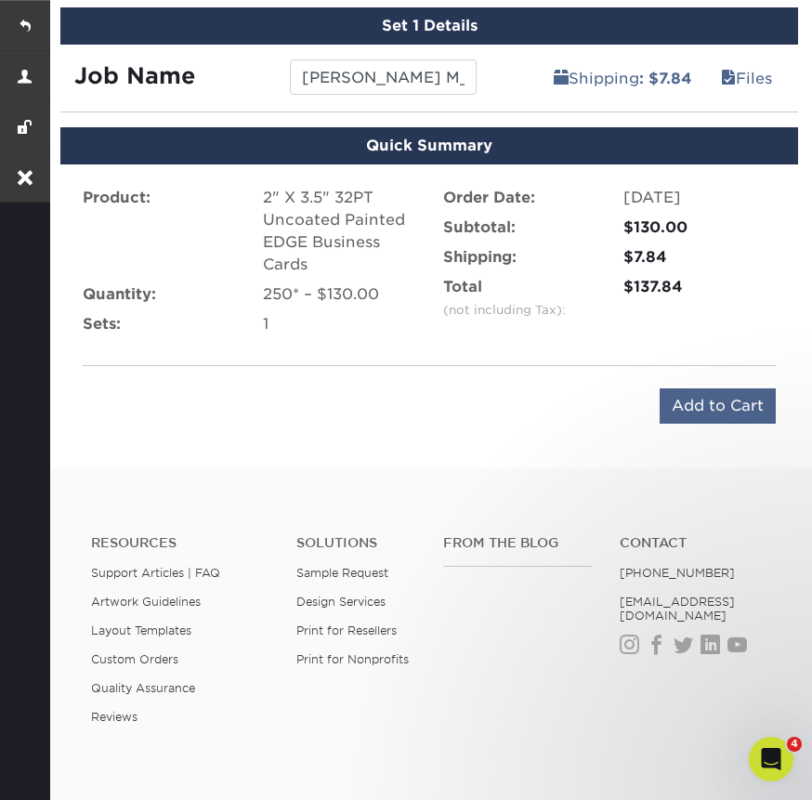
click at [676, 421] on input "Add to Cart" at bounding box center [717, 405] width 116 height 35
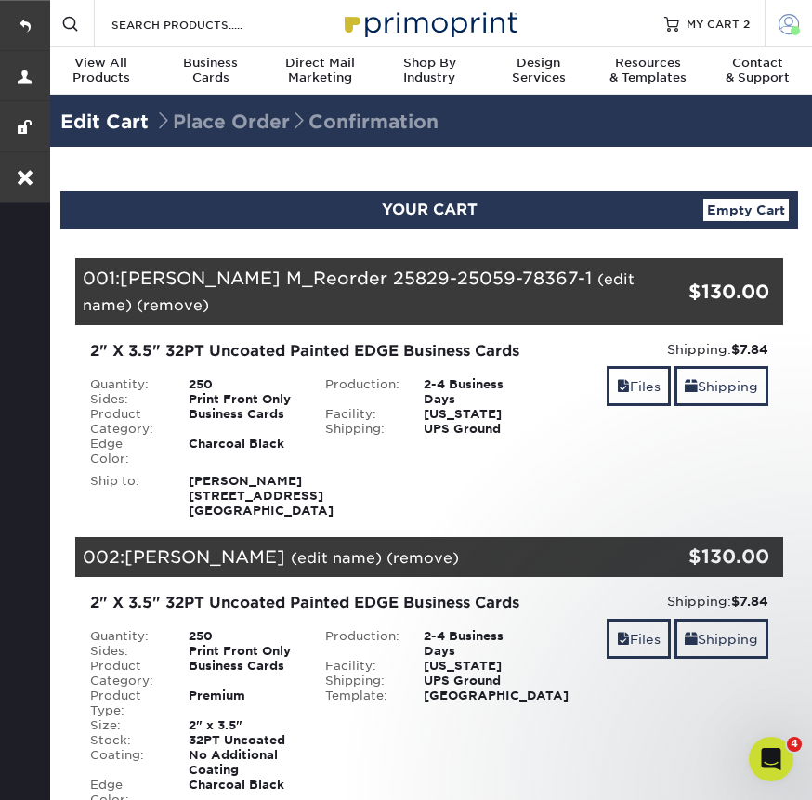
click at [778, 27] on span at bounding box center [788, 23] width 20 height 20
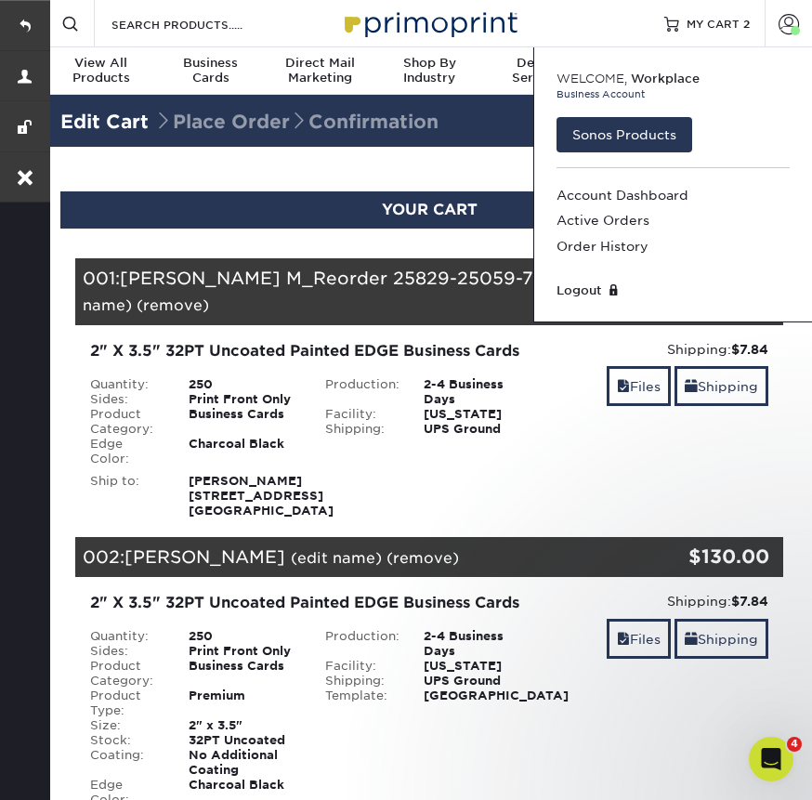
click at [534, 136] on div "Welcome, Workplace Business Account Sonos Products Account Dashboard Active Ord…" at bounding box center [672, 184] width 279 height 275
click at [475, 169] on section "YOUR CART Empty Cart Your Cart is Empty Sonos Products View Account Active Orde…" at bounding box center [428, 717] width 765 height 1140
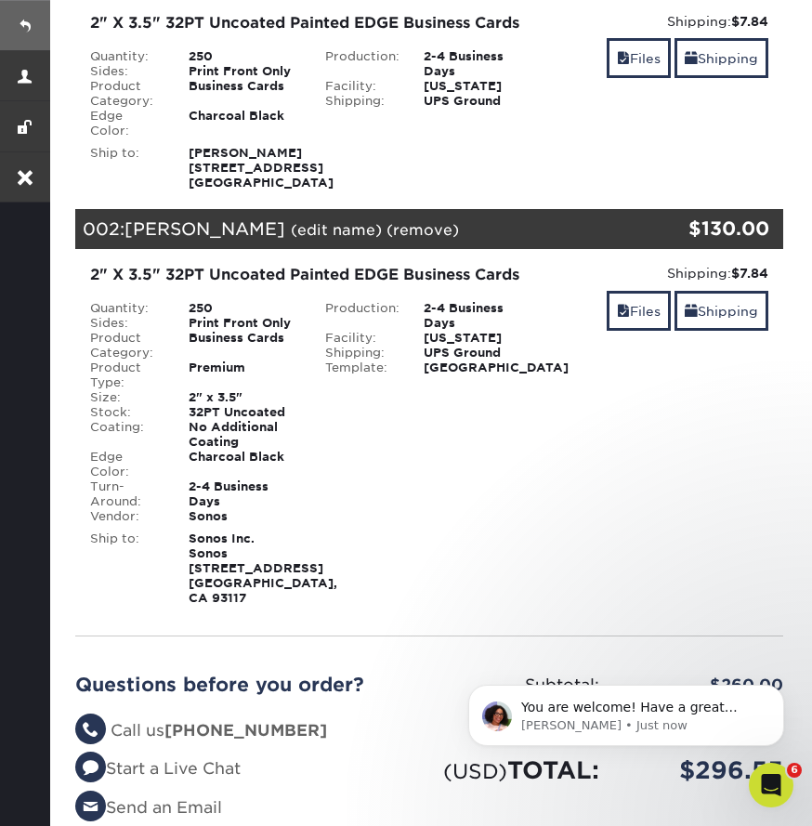
click at [21, 19] on link at bounding box center [25, 25] width 50 height 50
